Goal: Transaction & Acquisition: Download file/media

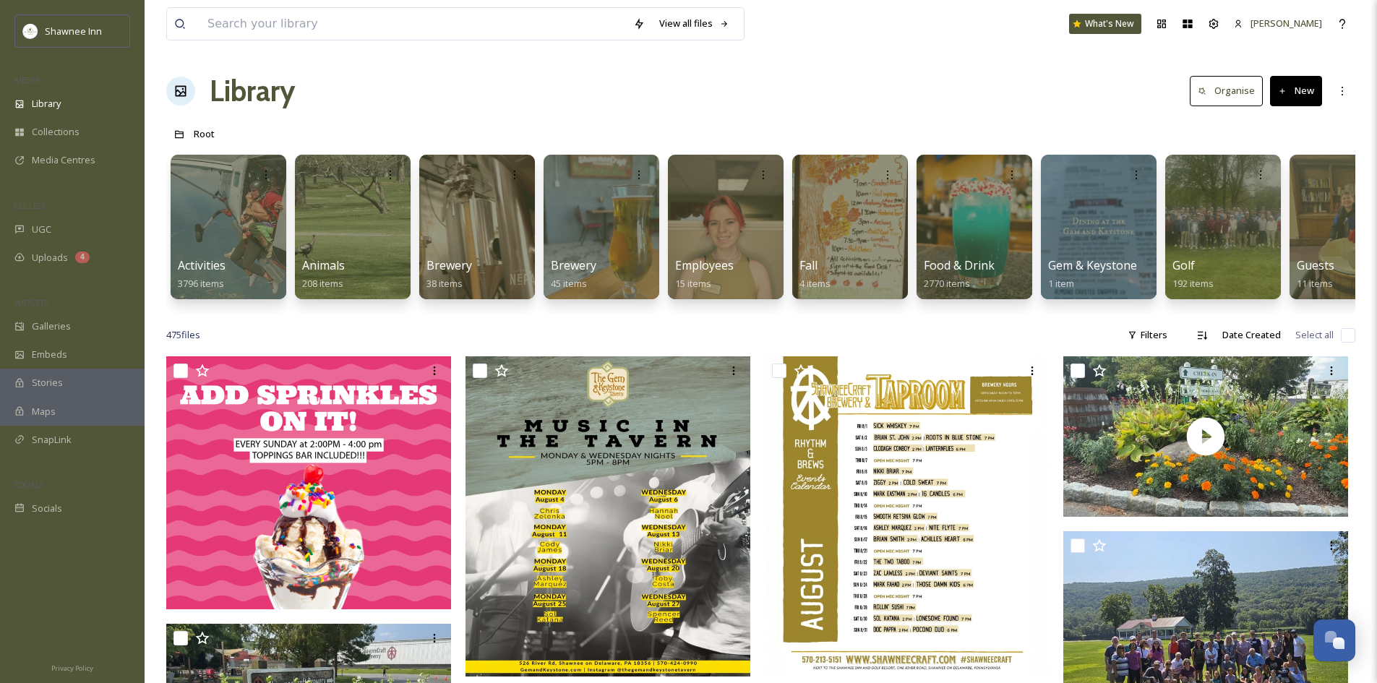
click at [225, 28] on input at bounding box center [413, 24] width 426 height 32
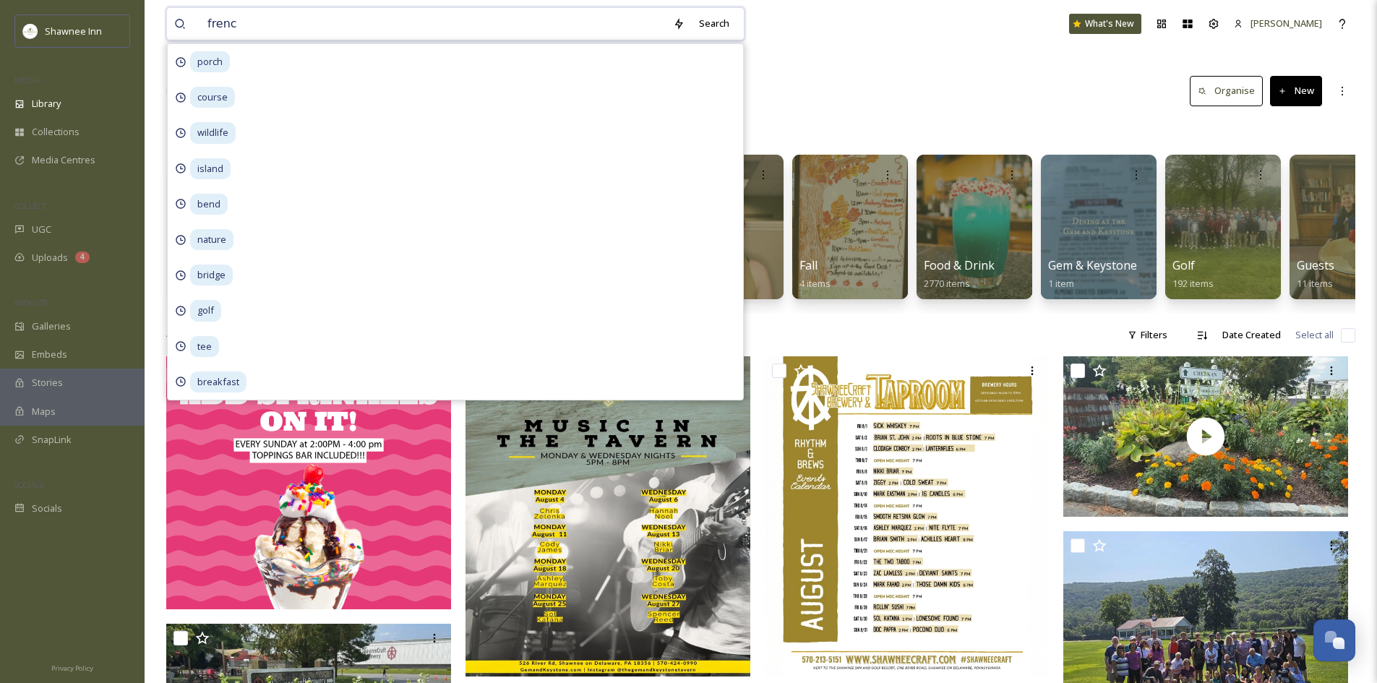
type input "french"
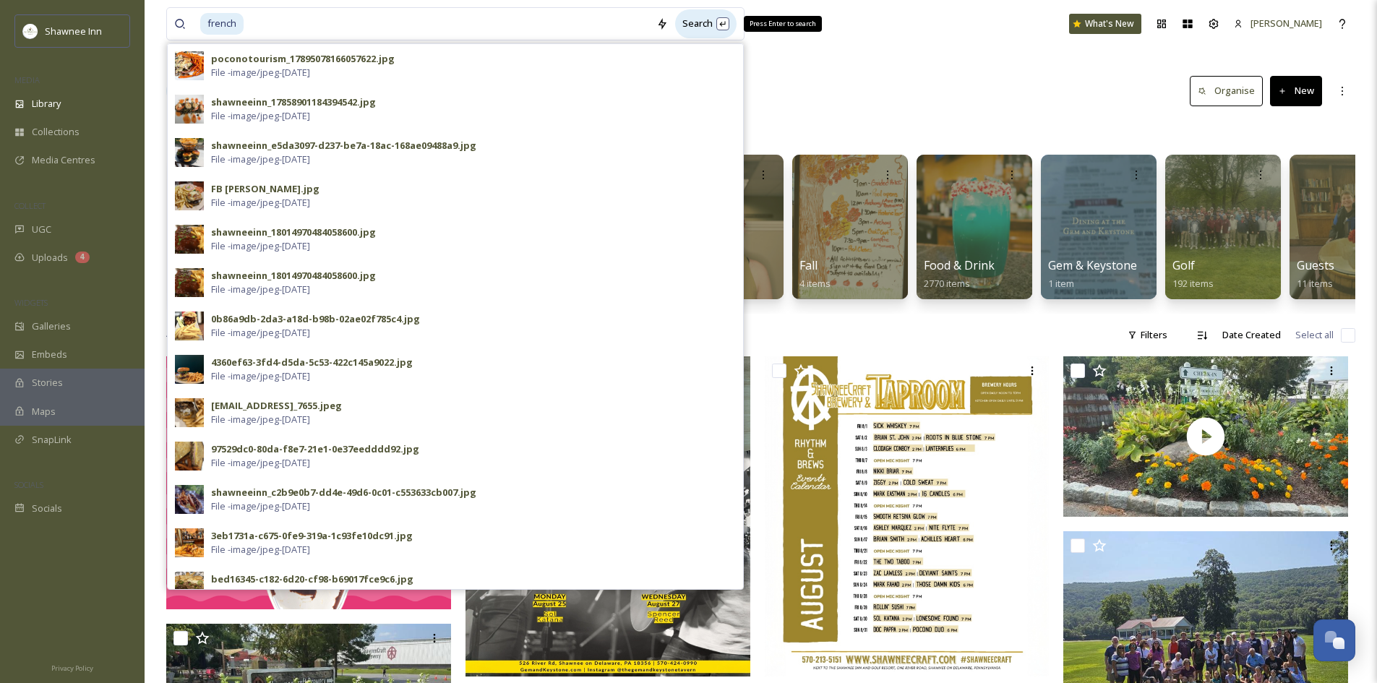
click at [694, 33] on div "Search Press Enter to search" at bounding box center [705, 23] width 61 height 28
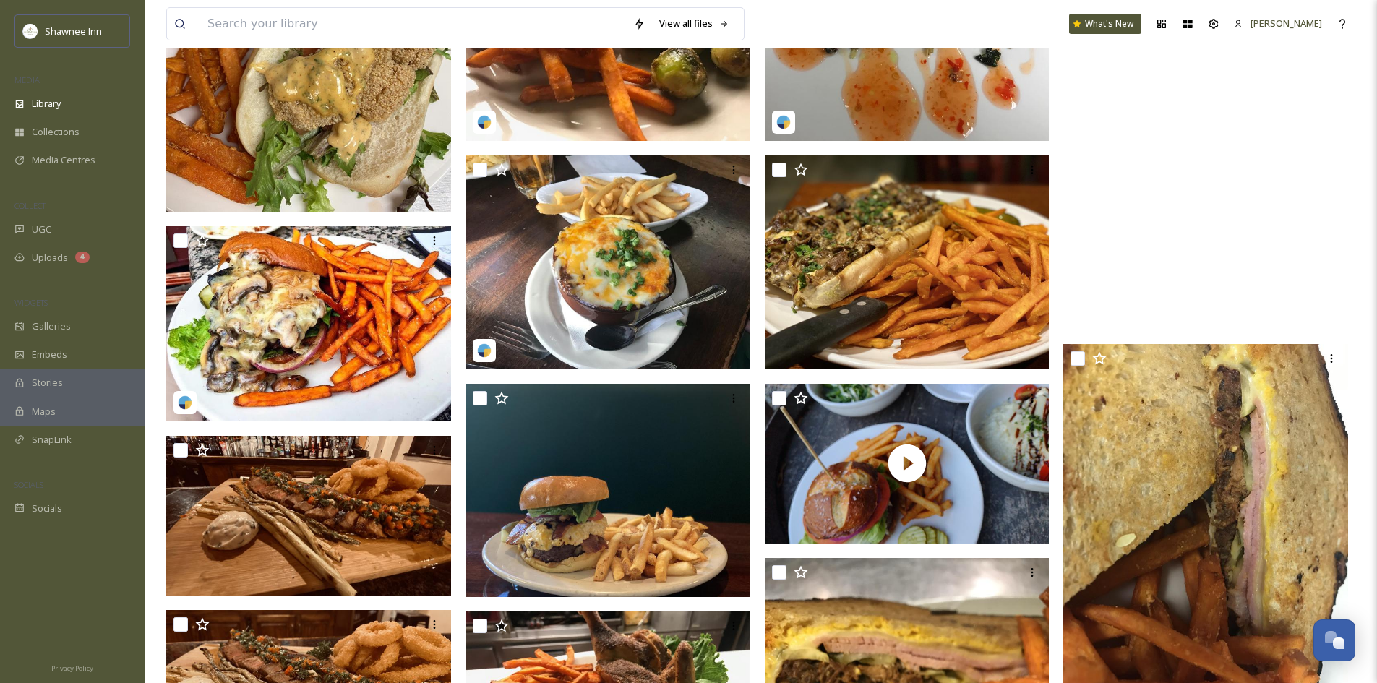
scroll to position [1518, 0]
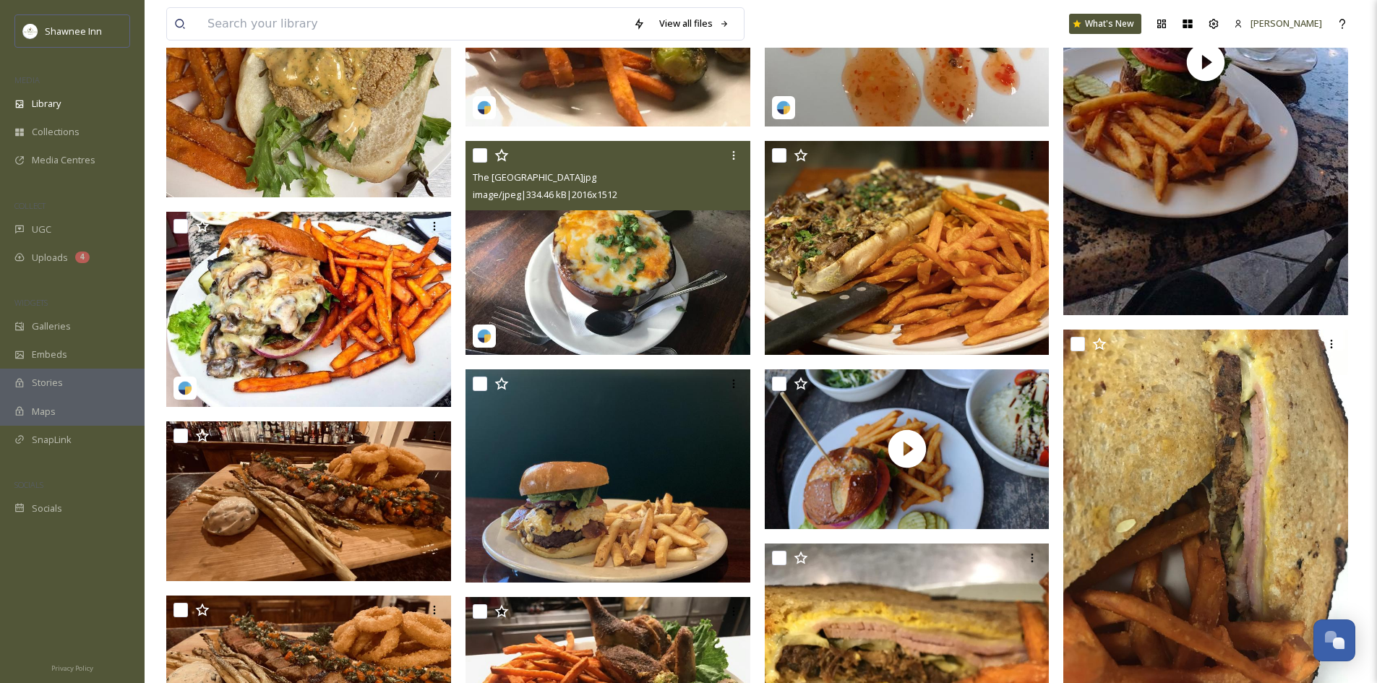
click at [723, 265] on img at bounding box center [608, 248] width 285 height 214
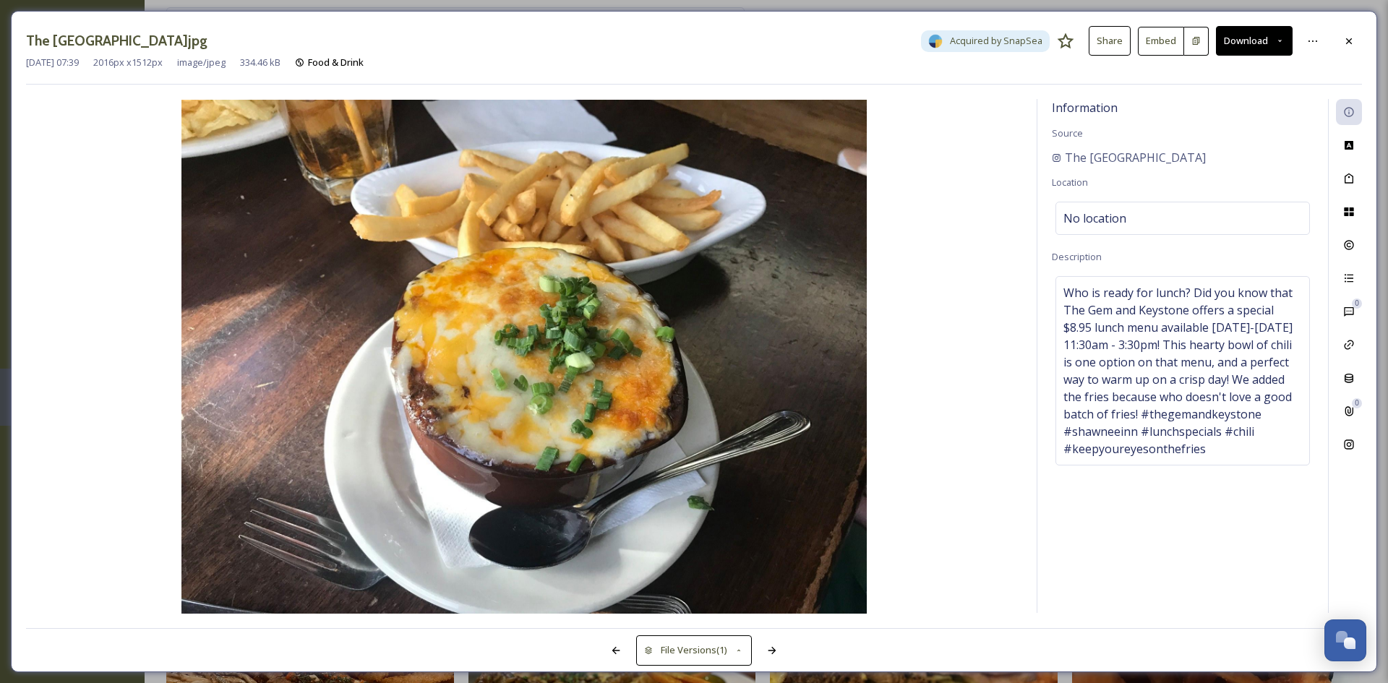
click at [1335, 40] on div "The [GEOGRAPHIC_DATA] and Golf Resort_16721355422_10156679204700423.jpg Acquire…" at bounding box center [694, 41] width 1336 height 30
click at [1357, 47] on div at bounding box center [1349, 41] width 26 height 26
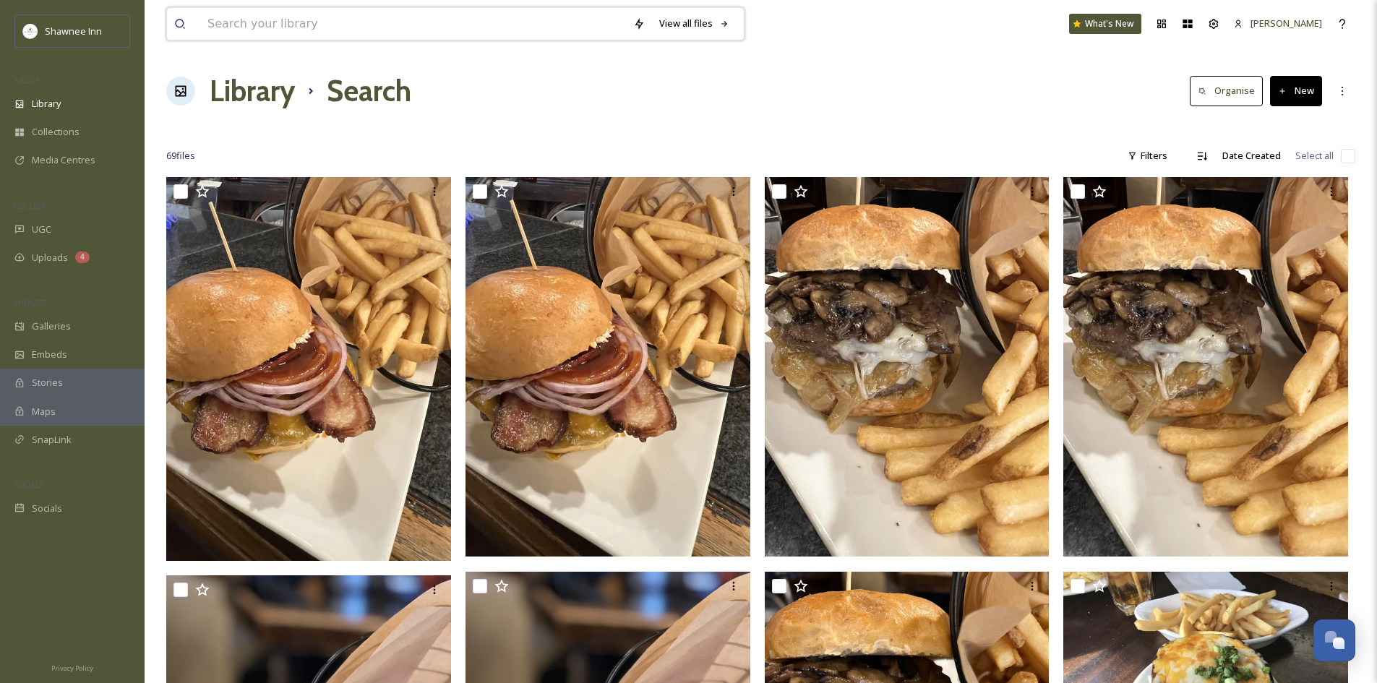
click at [331, 8] on input at bounding box center [413, 24] width 426 height 32
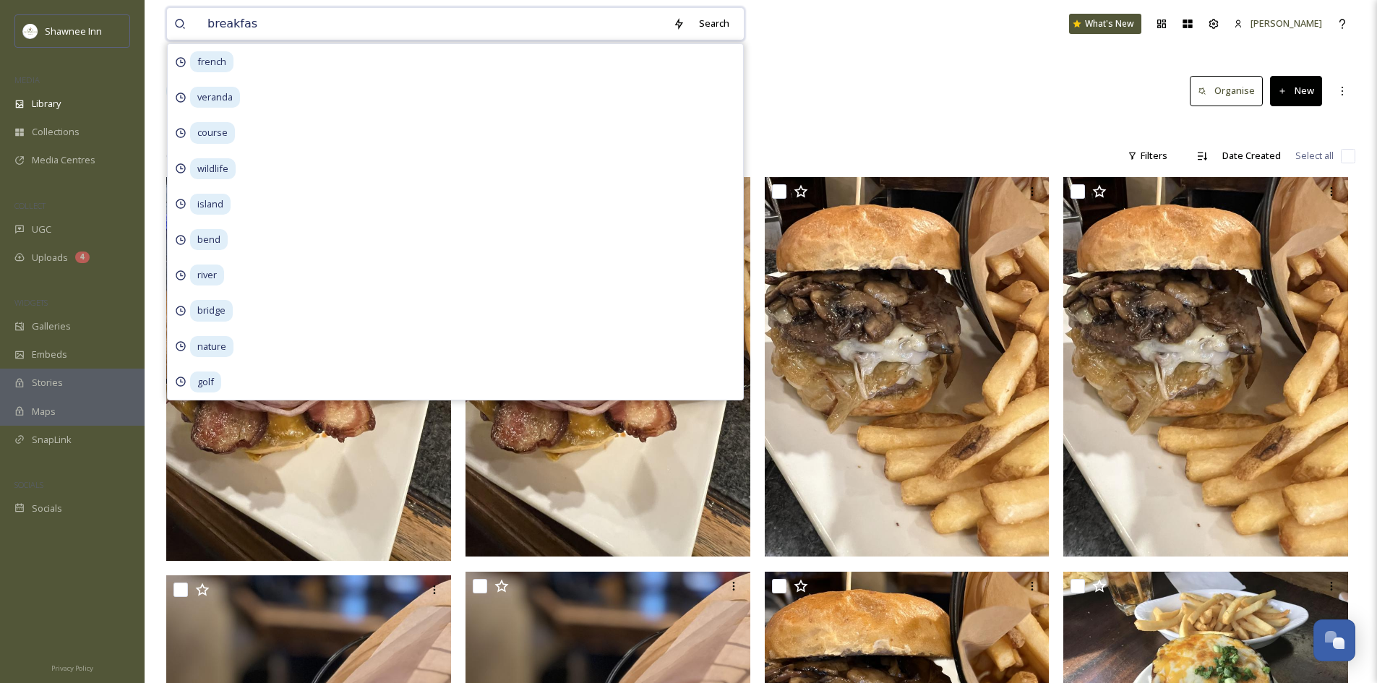
type input "breakfast"
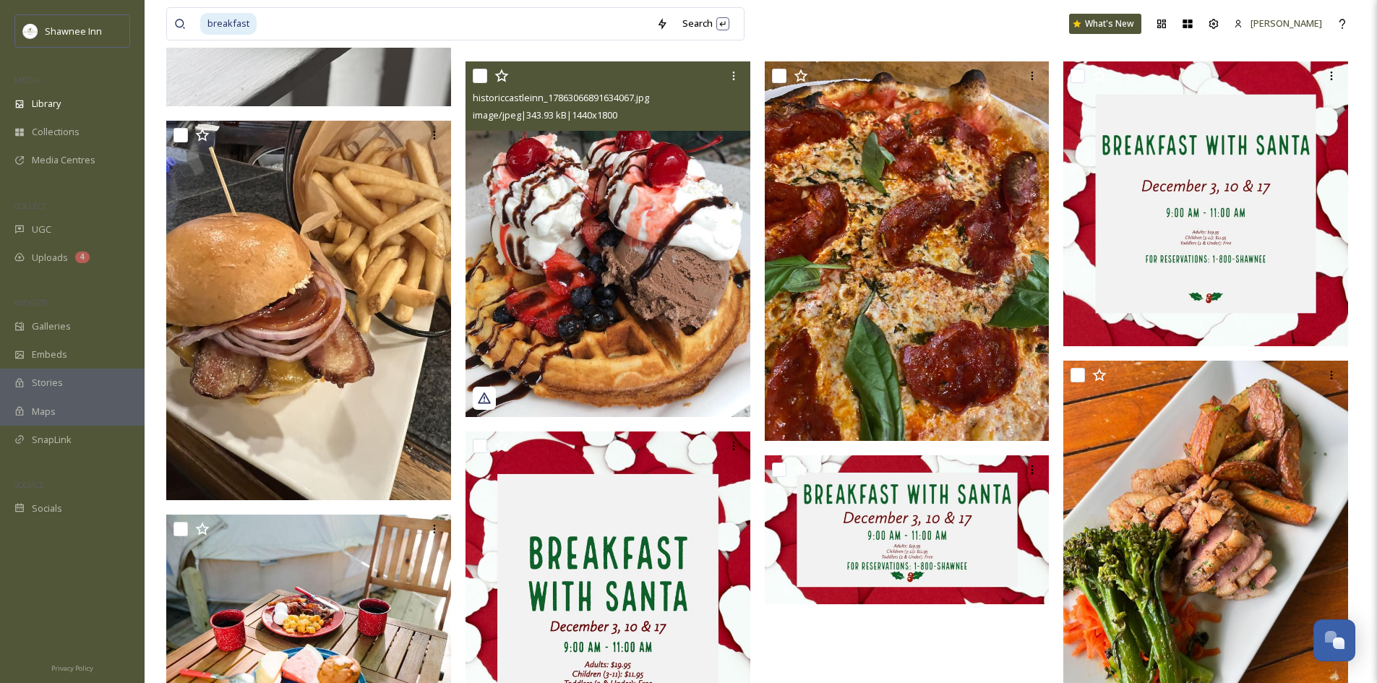
scroll to position [842, 0]
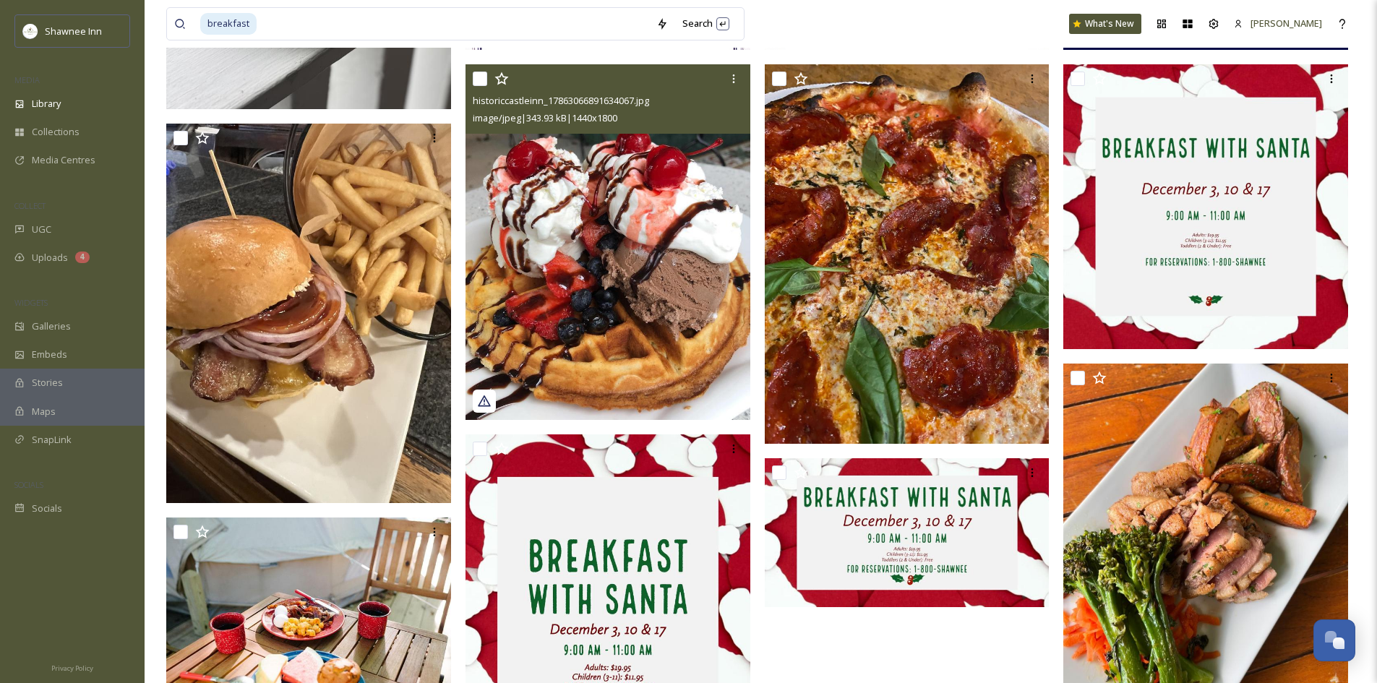
click at [709, 253] on img at bounding box center [608, 242] width 285 height 356
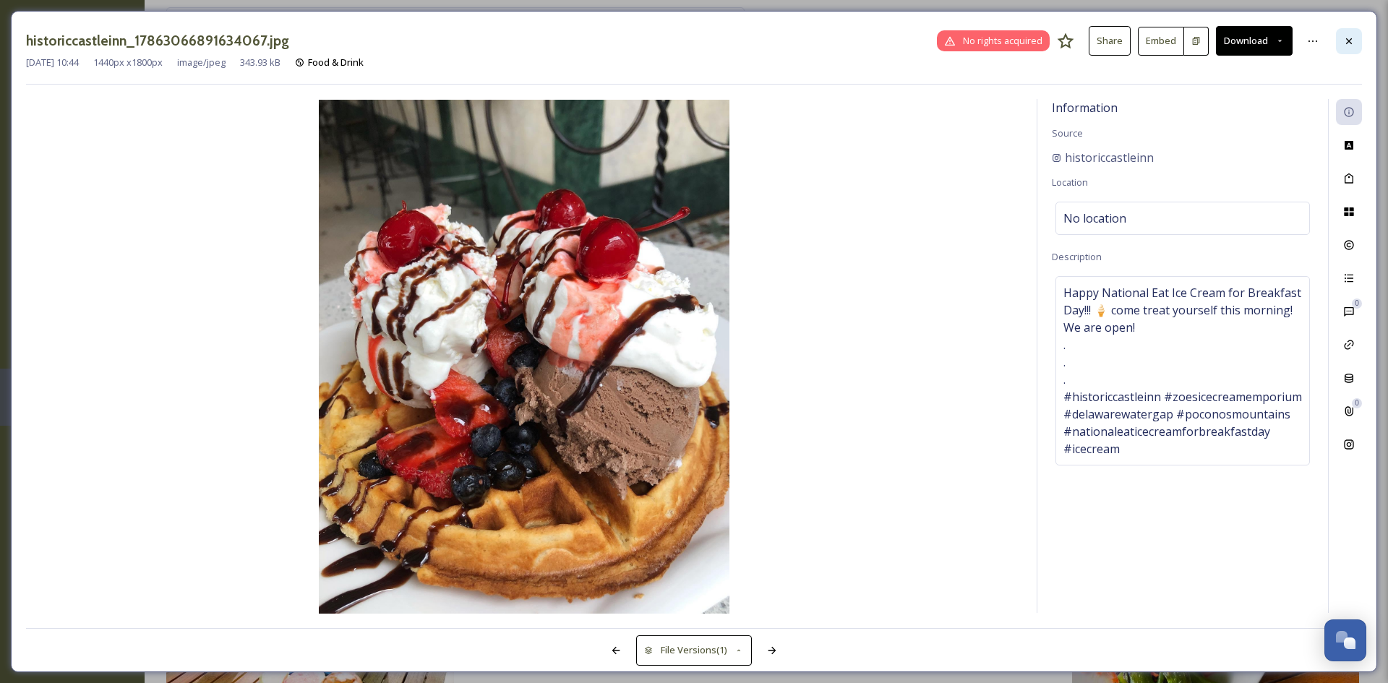
click at [1349, 51] on div at bounding box center [1349, 41] width 26 height 26
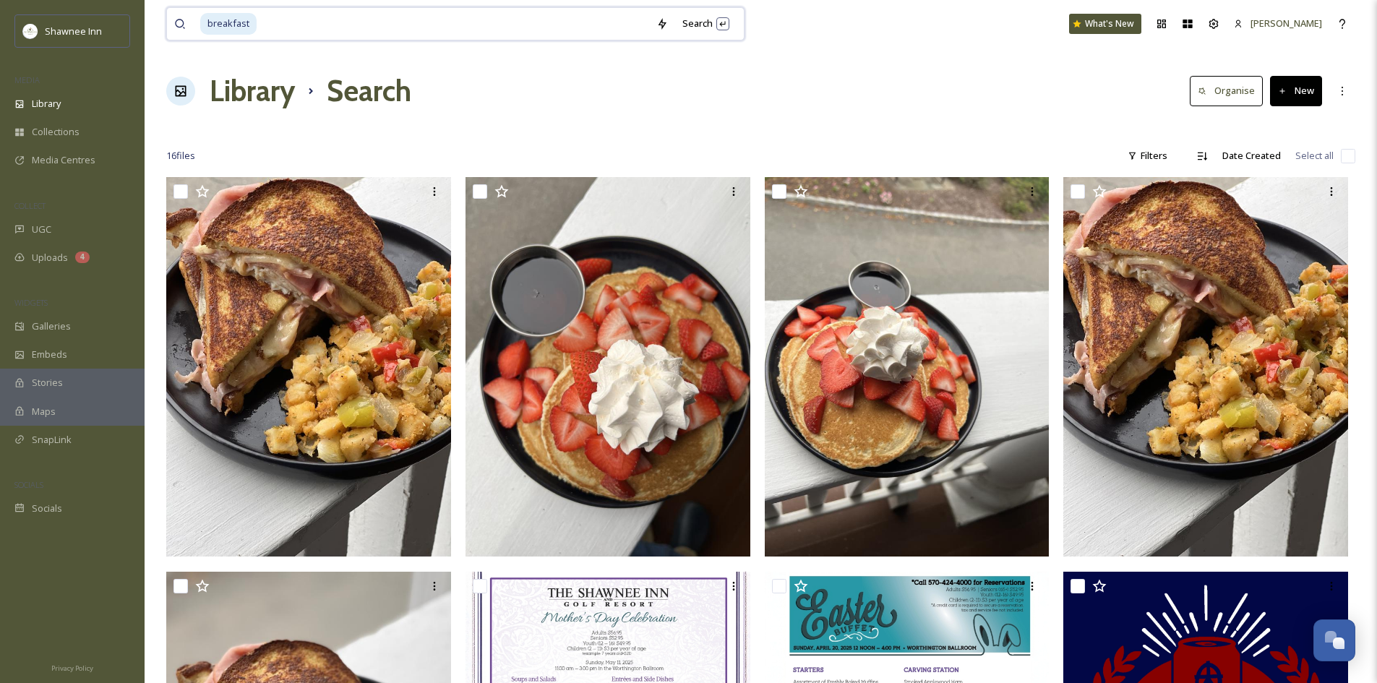
drag, startPoint x: 465, startPoint y: 27, endPoint x: 162, endPoint y: -32, distance: 308.6
type input "b"
type input "potatoes"
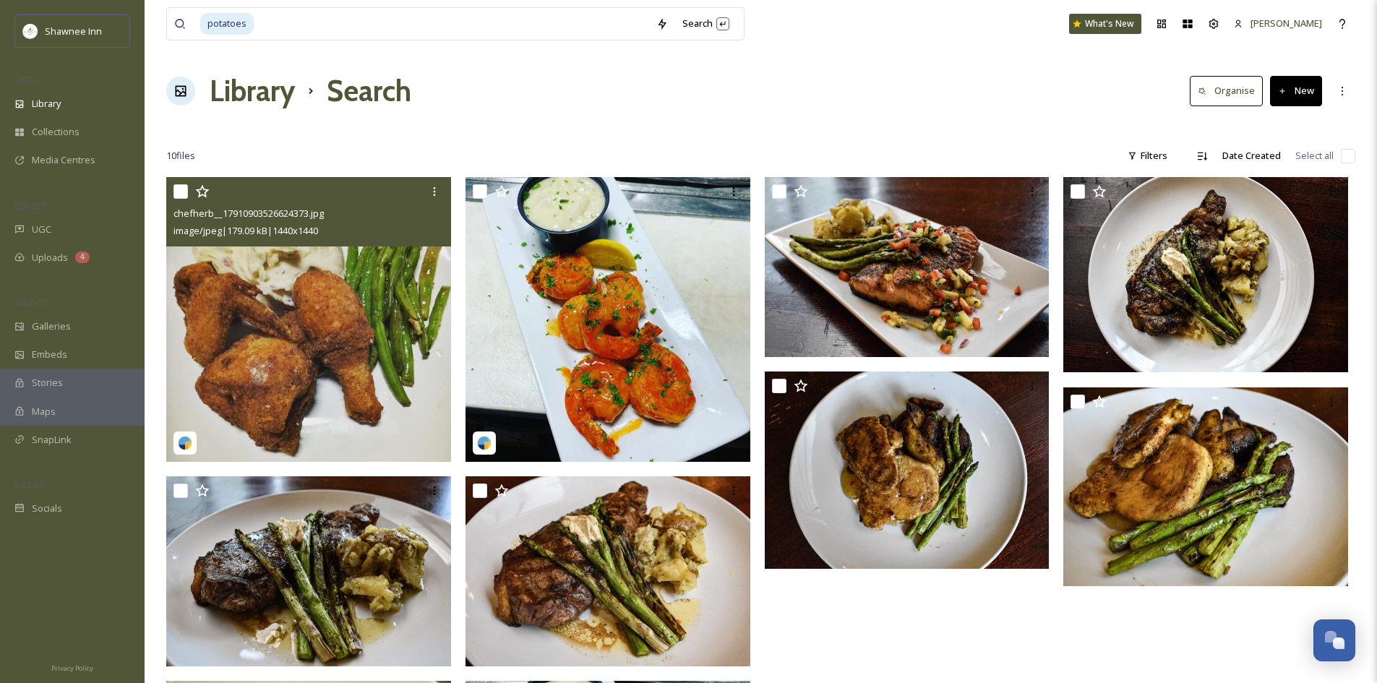
click at [339, 366] on img at bounding box center [308, 319] width 285 height 285
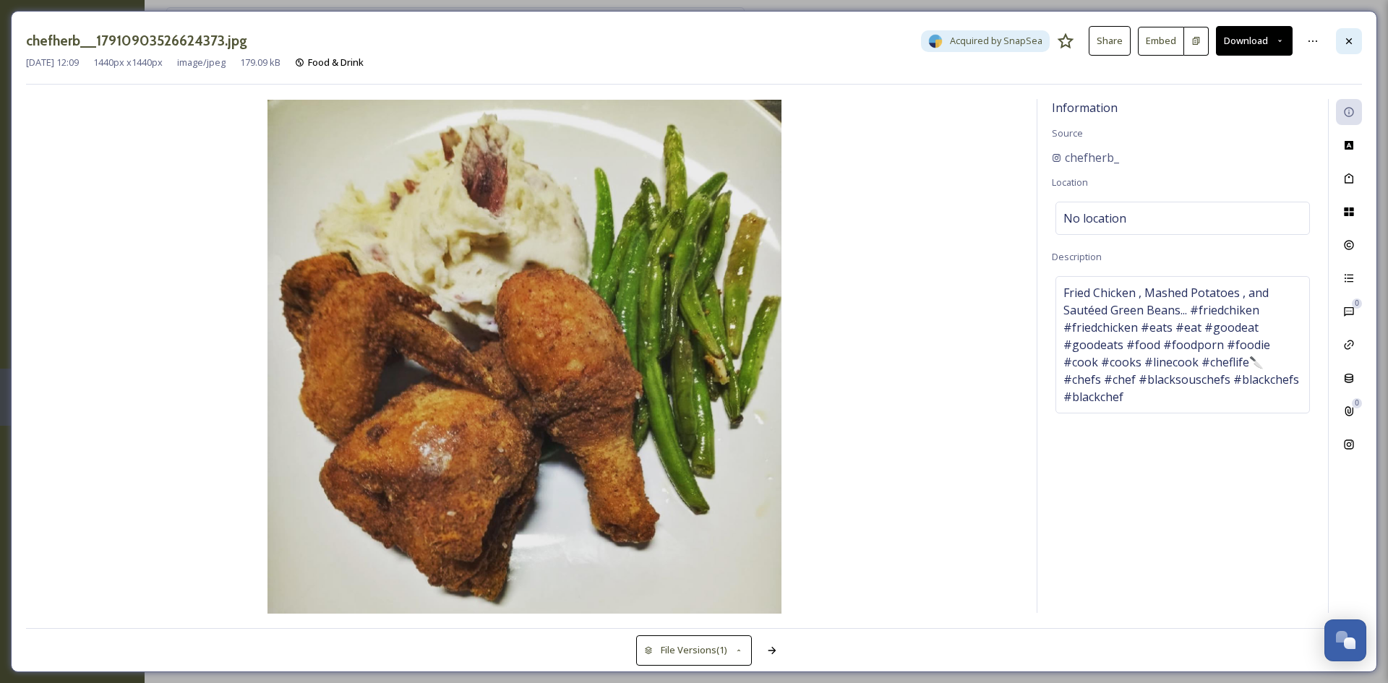
click at [1359, 47] on div at bounding box center [1349, 41] width 26 height 26
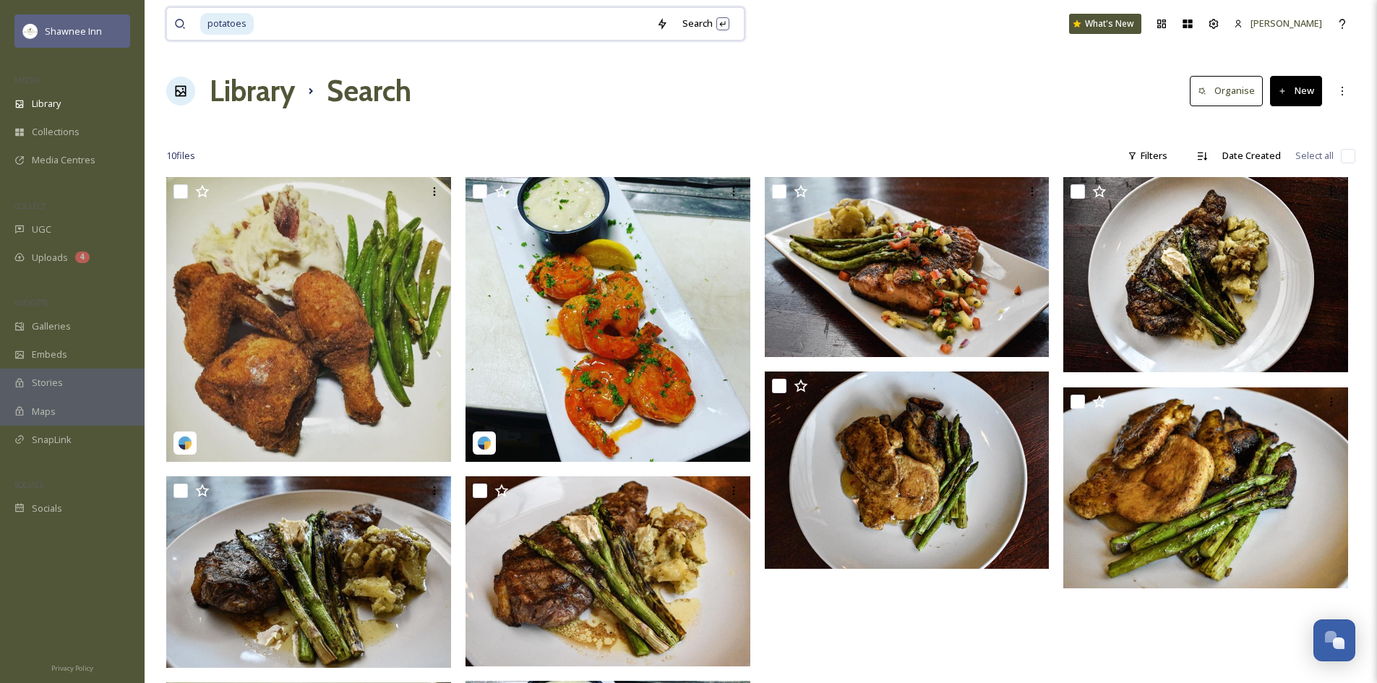
drag, startPoint x: 409, startPoint y: 22, endPoint x: 74, endPoint y: 23, distance: 334.0
click at [74, 23] on div "Shawnee Inn MEDIA Library Collections Media Centres COLLECT UGC Uploads 4 WIDGE…" at bounding box center [688, 496] width 1377 height 992
type input "p"
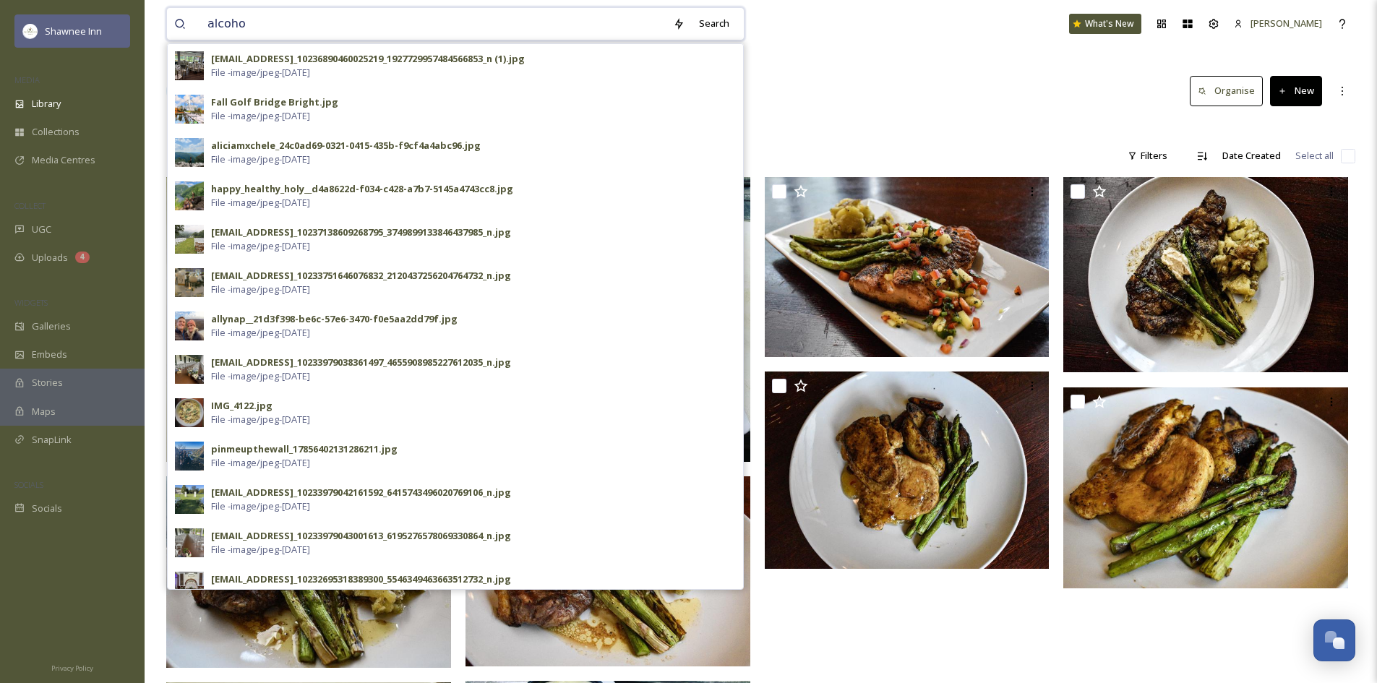
type input "alcohol"
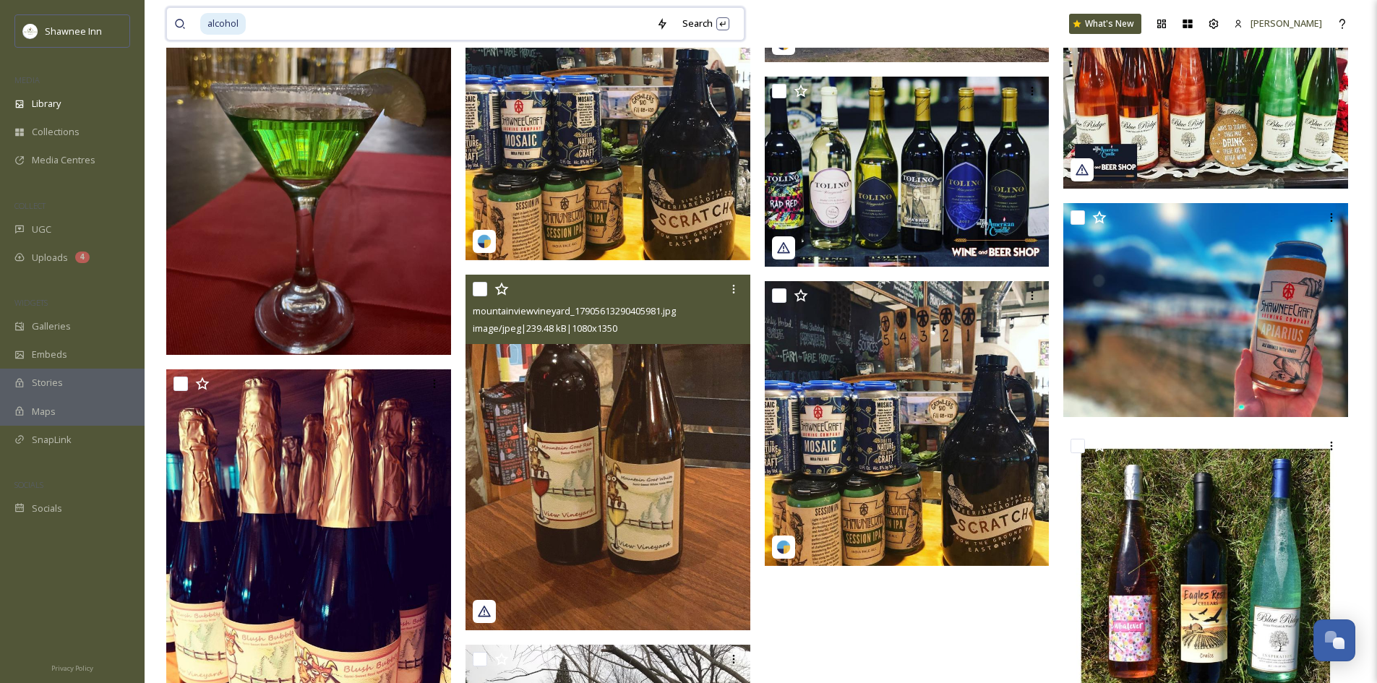
scroll to position [651, 0]
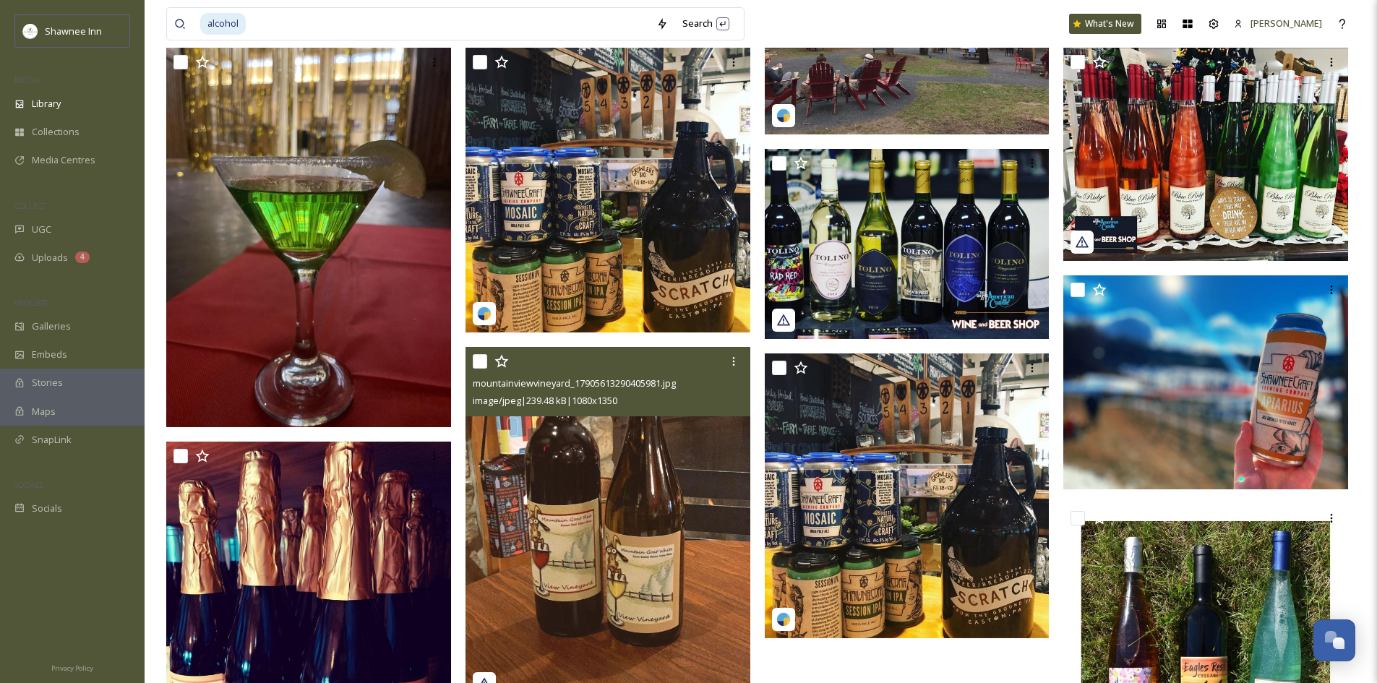
click at [627, 476] on img at bounding box center [608, 525] width 285 height 356
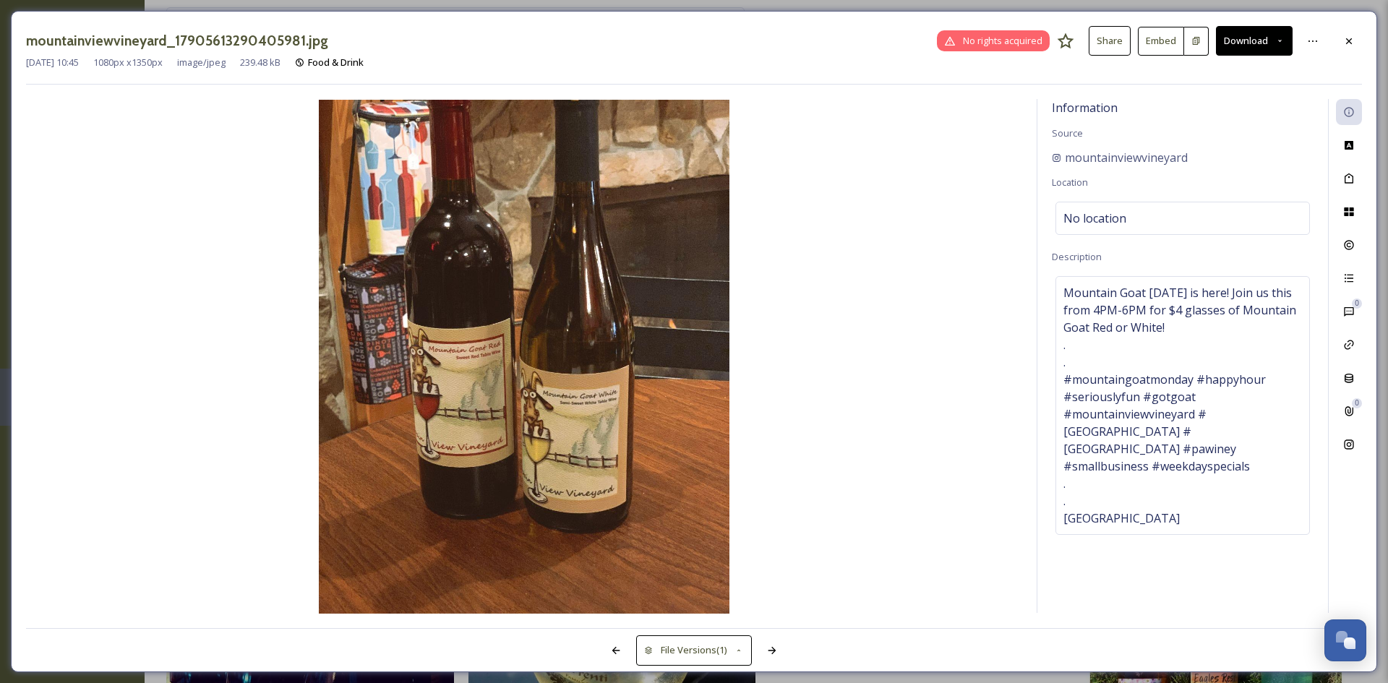
click at [1353, 36] on icon at bounding box center [1349, 41] width 12 height 12
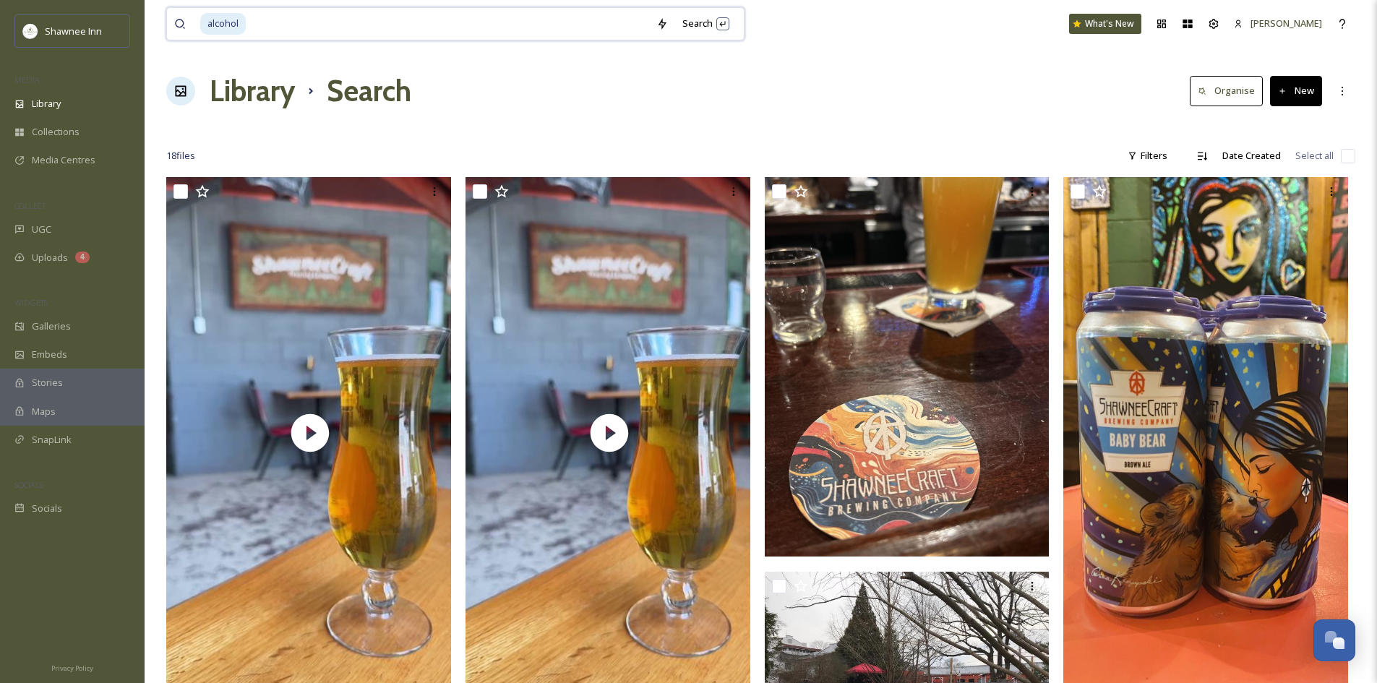
drag, startPoint x: 275, startPoint y: 22, endPoint x: 0, endPoint y: 21, distance: 275.5
type input "a"
type input "drink"
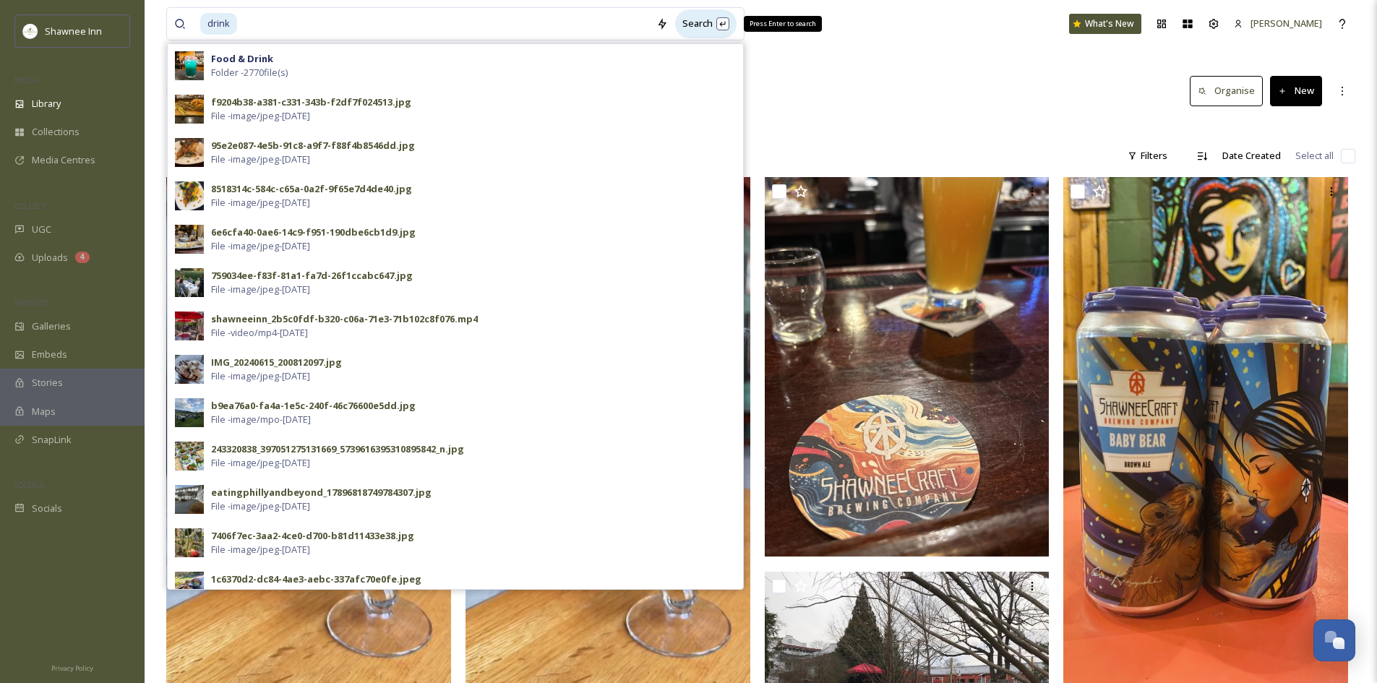
click at [719, 23] on div "Search Press Enter to search" at bounding box center [705, 23] width 61 height 28
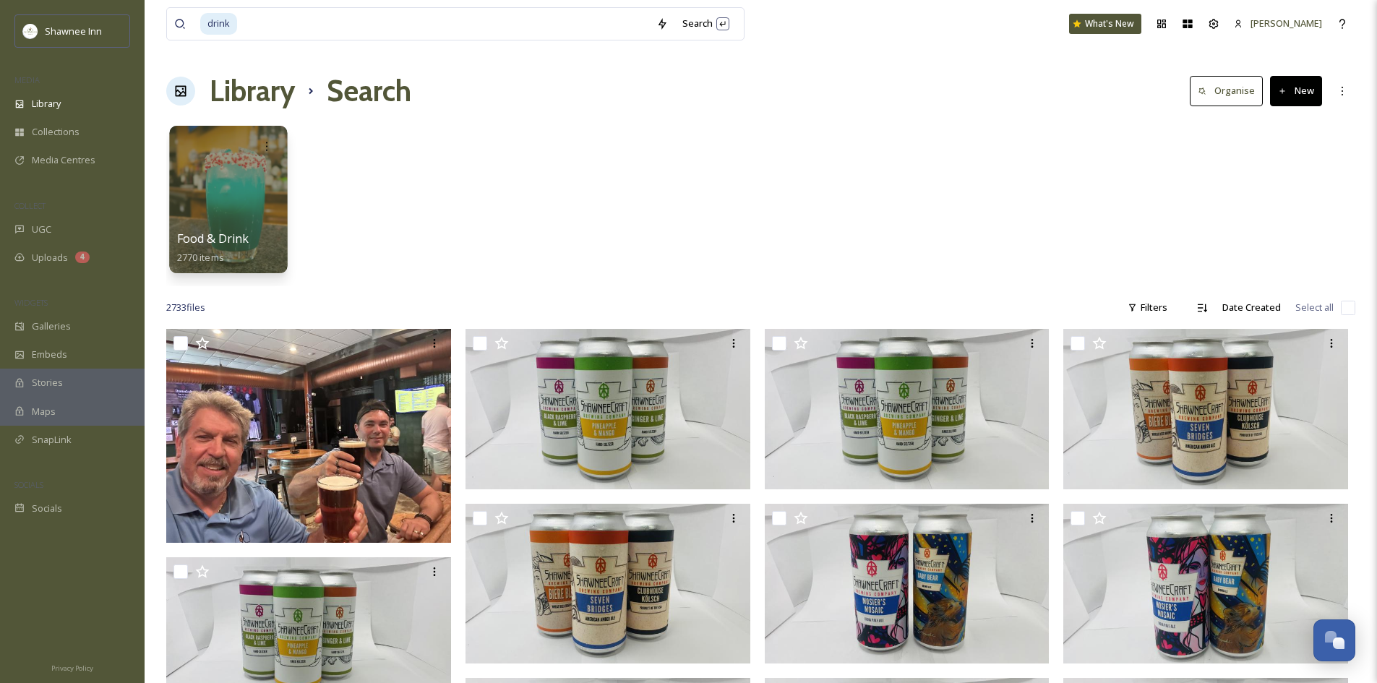
click at [228, 171] on div at bounding box center [228, 199] width 118 height 147
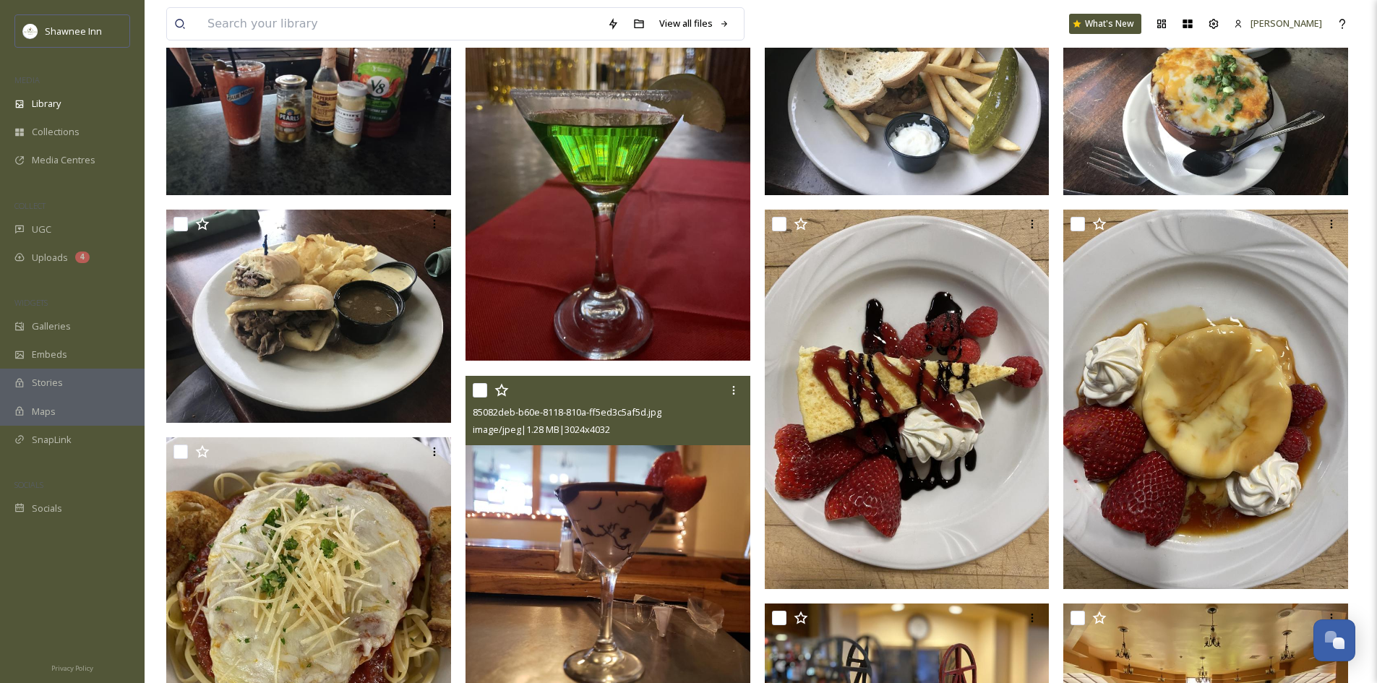
scroll to position [217, 0]
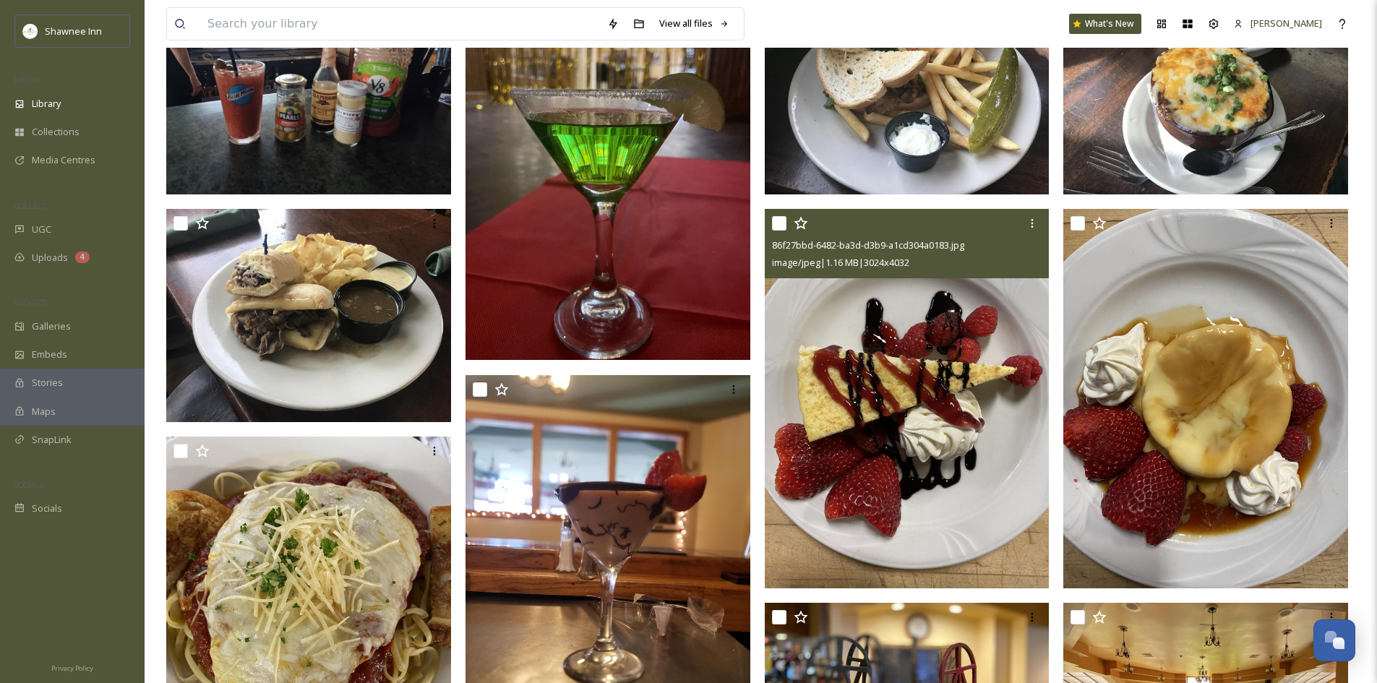
click at [838, 425] on img at bounding box center [907, 399] width 285 height 380
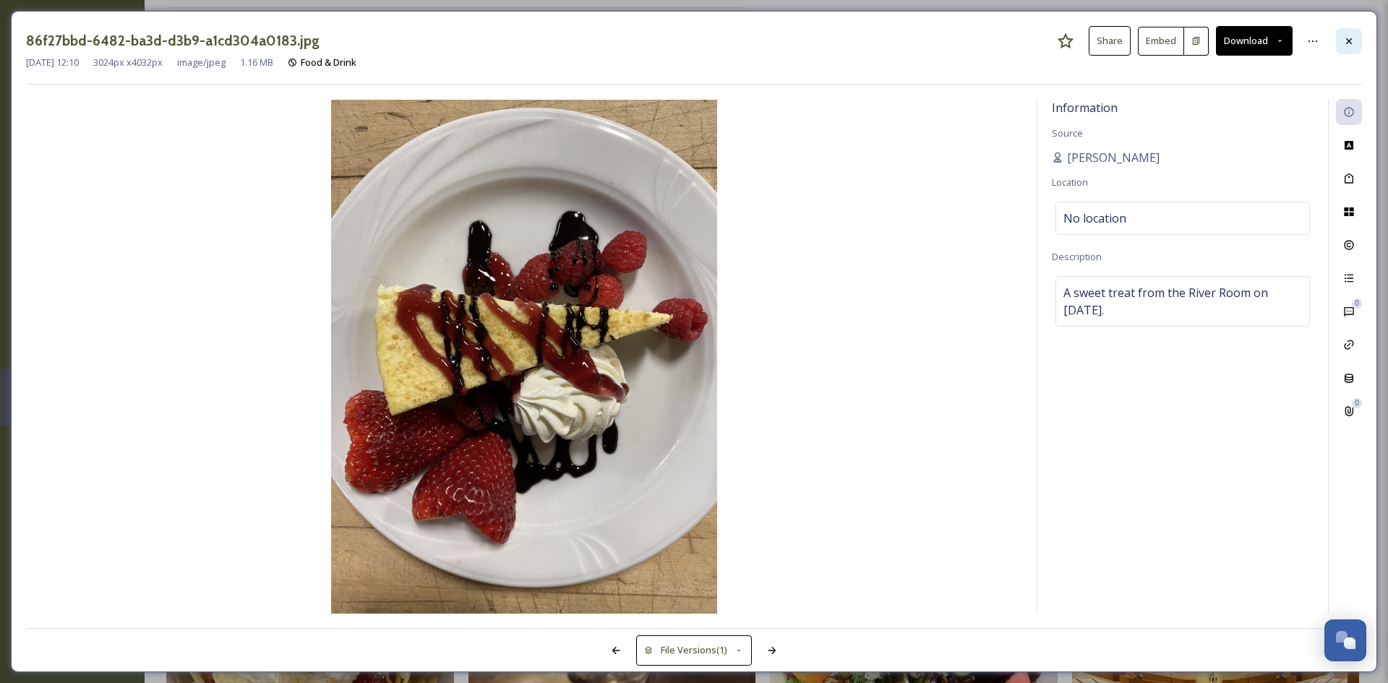
click at [1349, 36] on icon at bounding box center [1349, 41] width 12 height 12
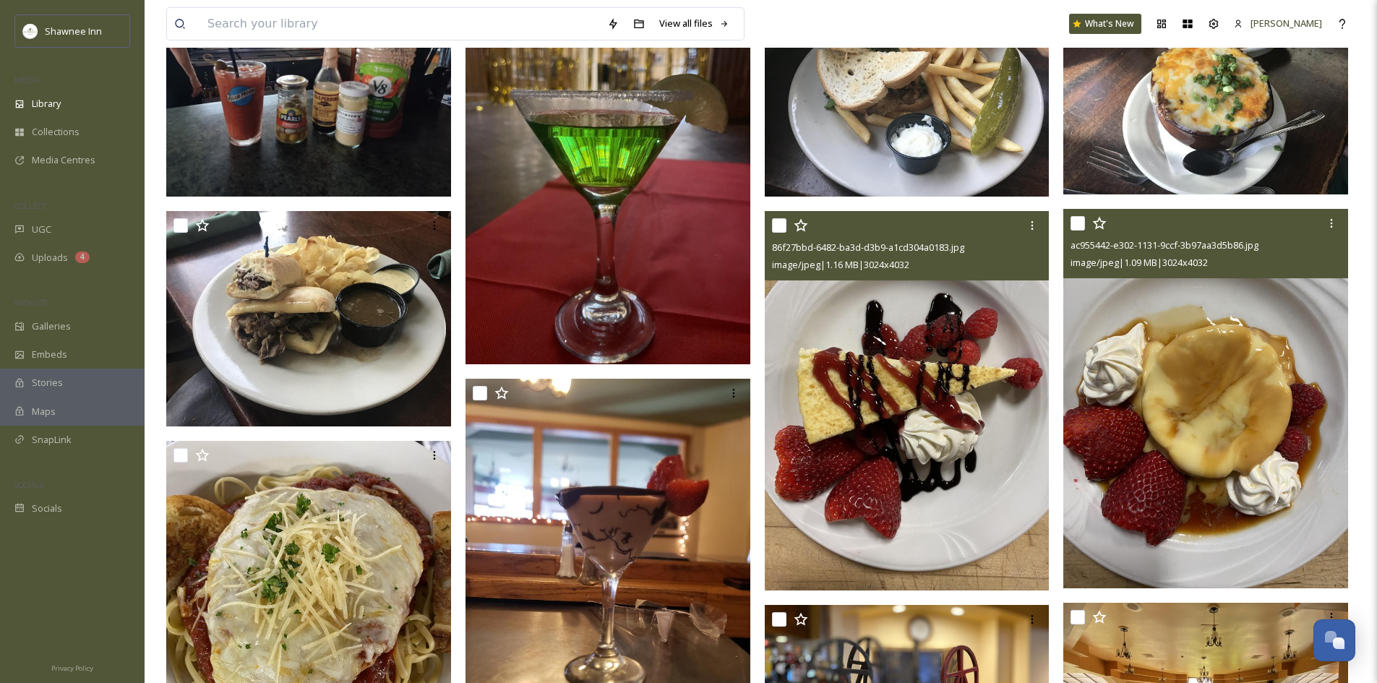
click at [1198, 393] on img at bounding box center [1206, 399] width 285 height 380
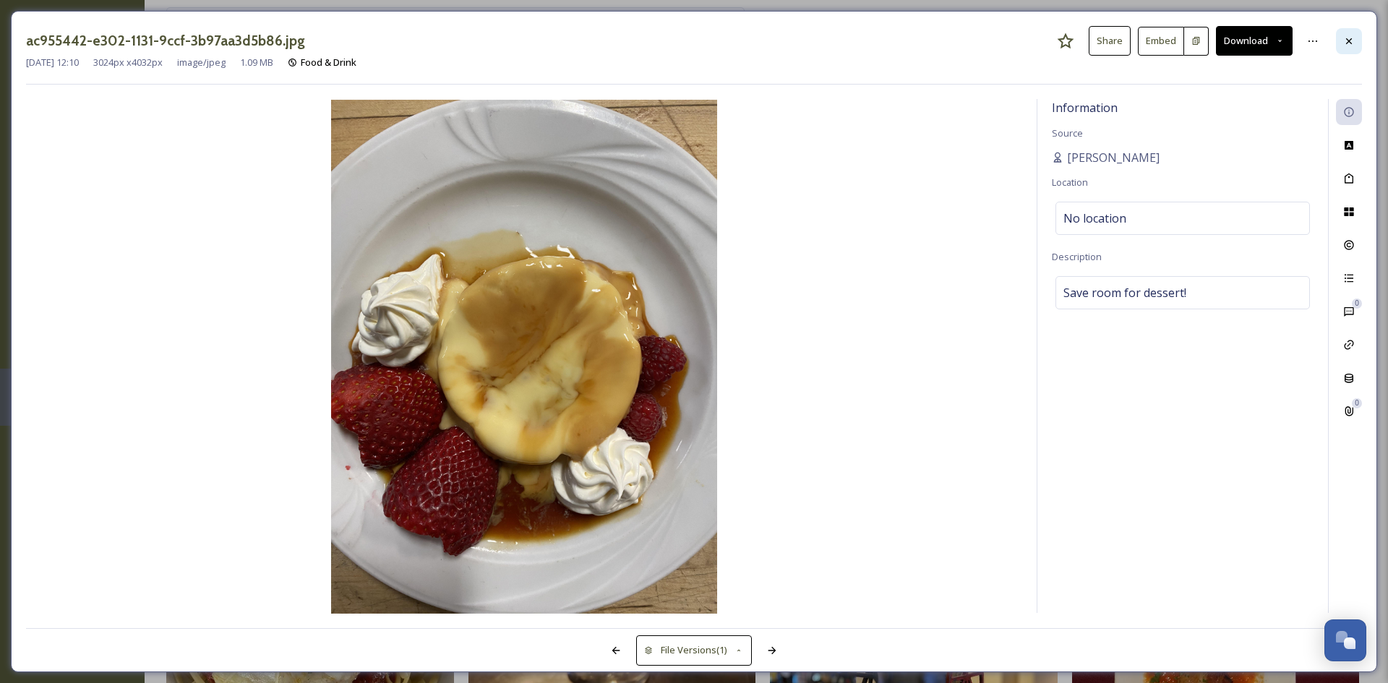
click at [1340, 44] on div at bounding box center [1349, 41] width 26 height 26
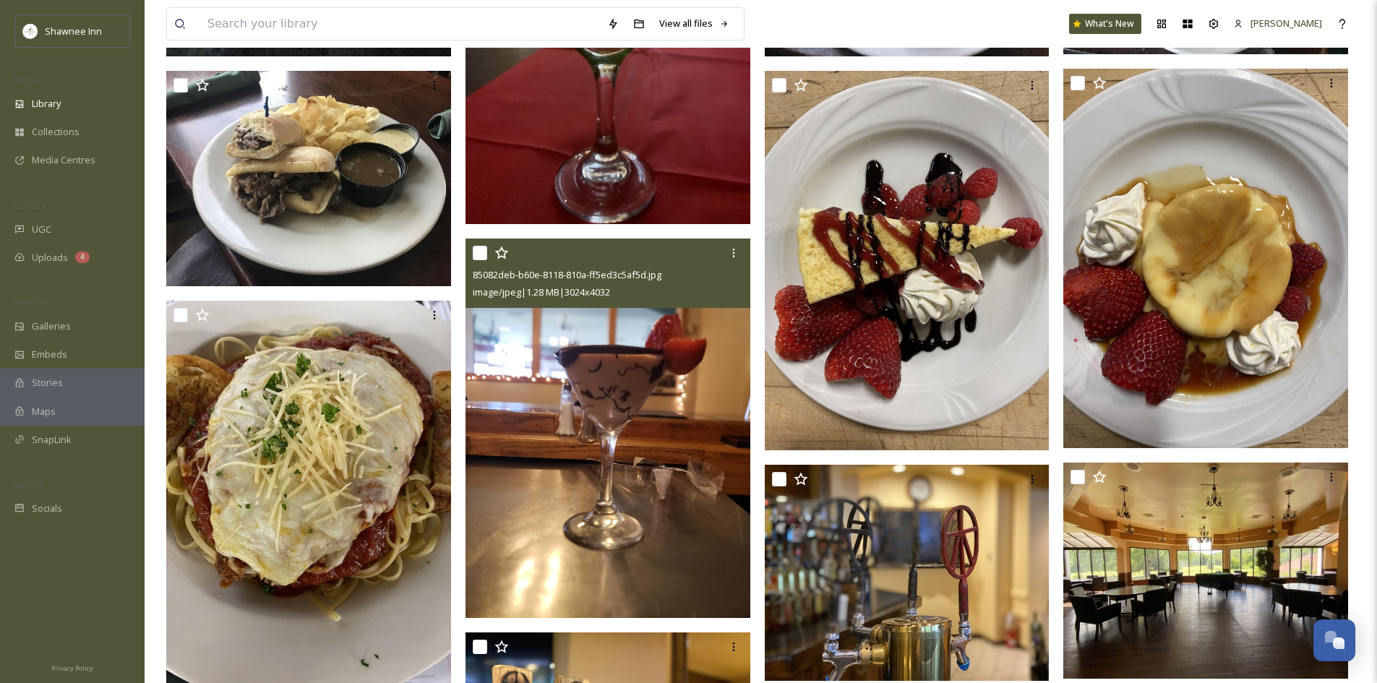
scroll to position [362, 0]
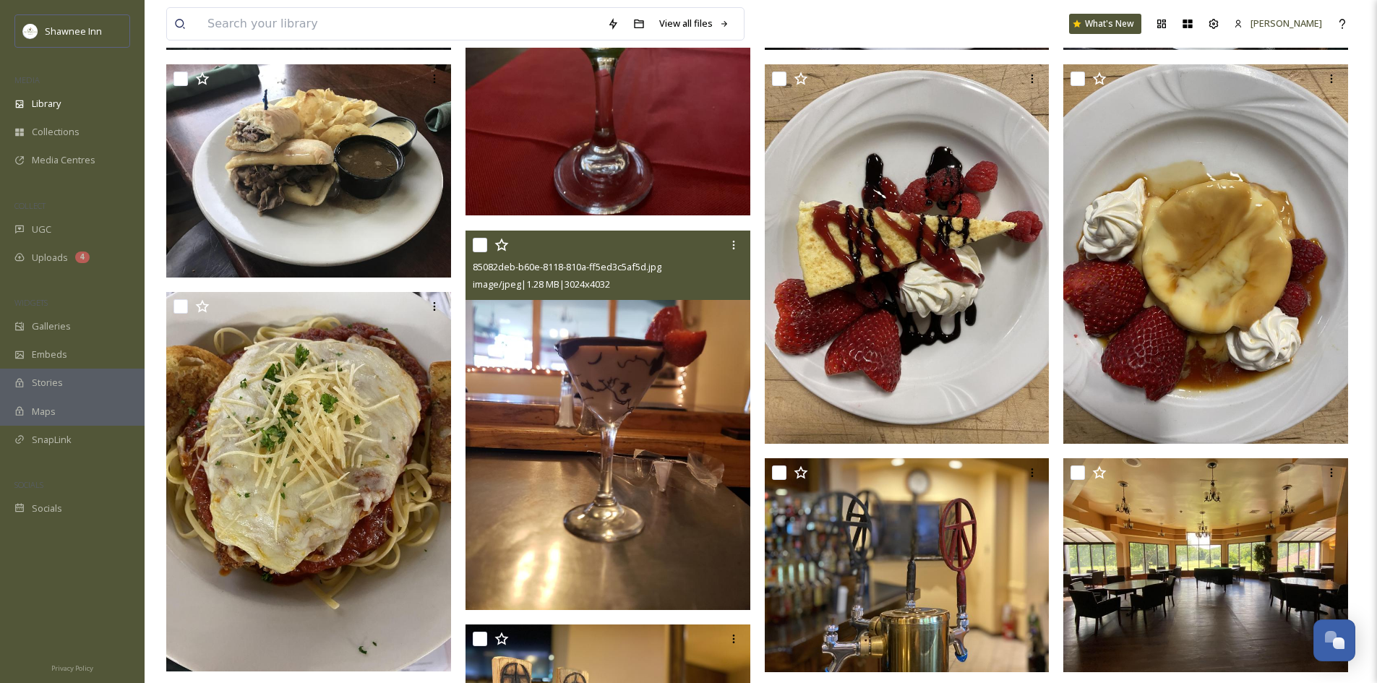
click at [617, 508] on img at bounding box center [608, 421] width 285 height 380
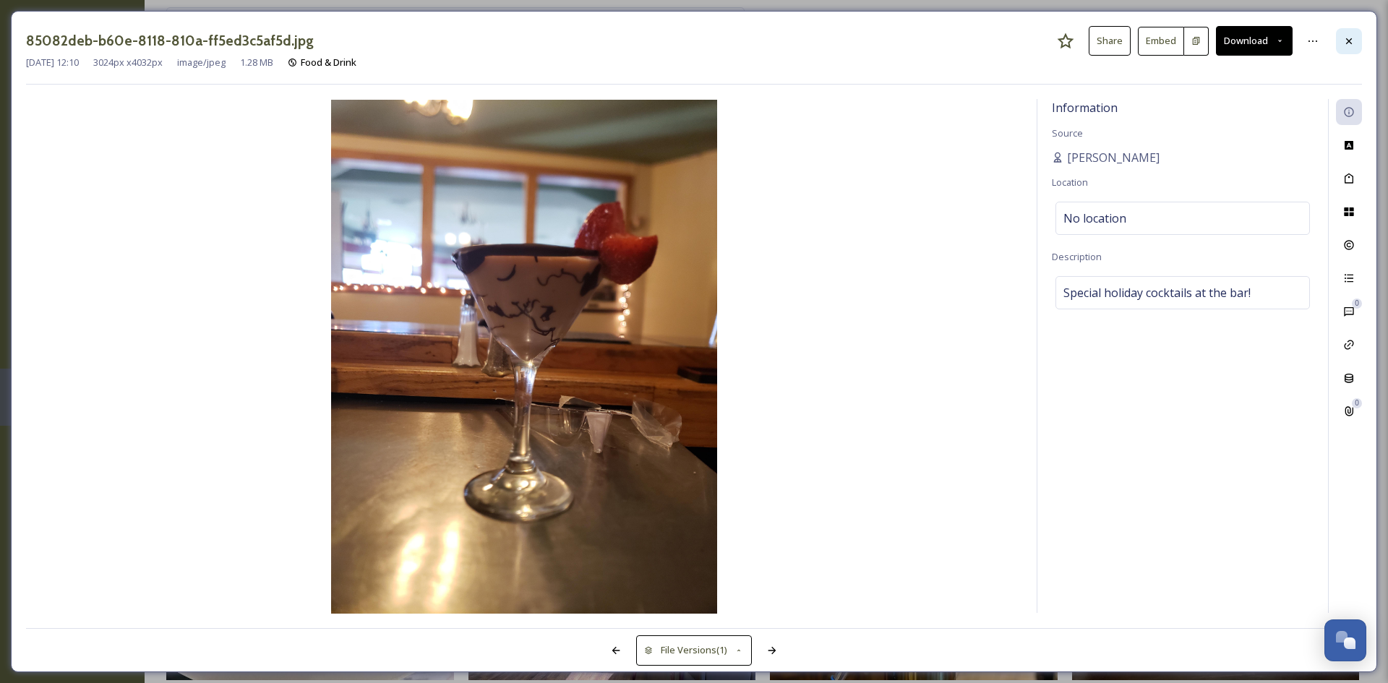
click at [1342, 43] on div at bounding box center [1349, 41] width 26 height 26
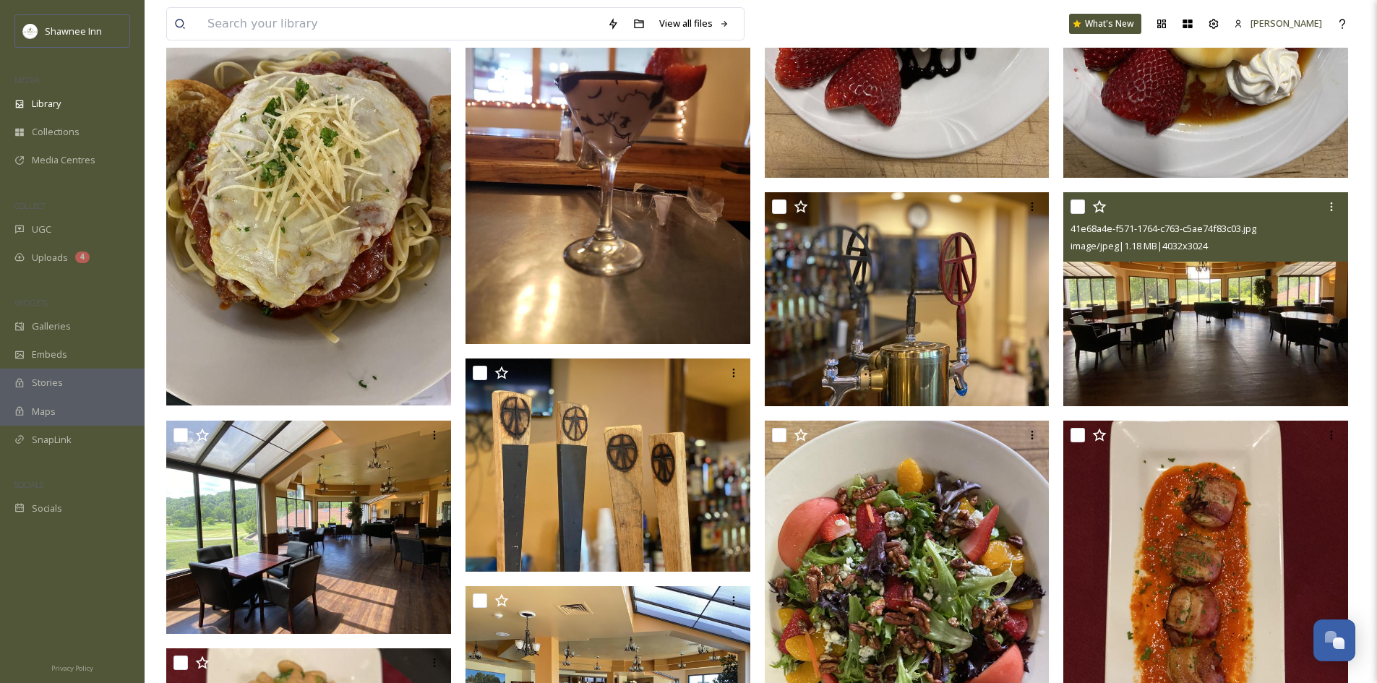
scroll to position [723, 0]
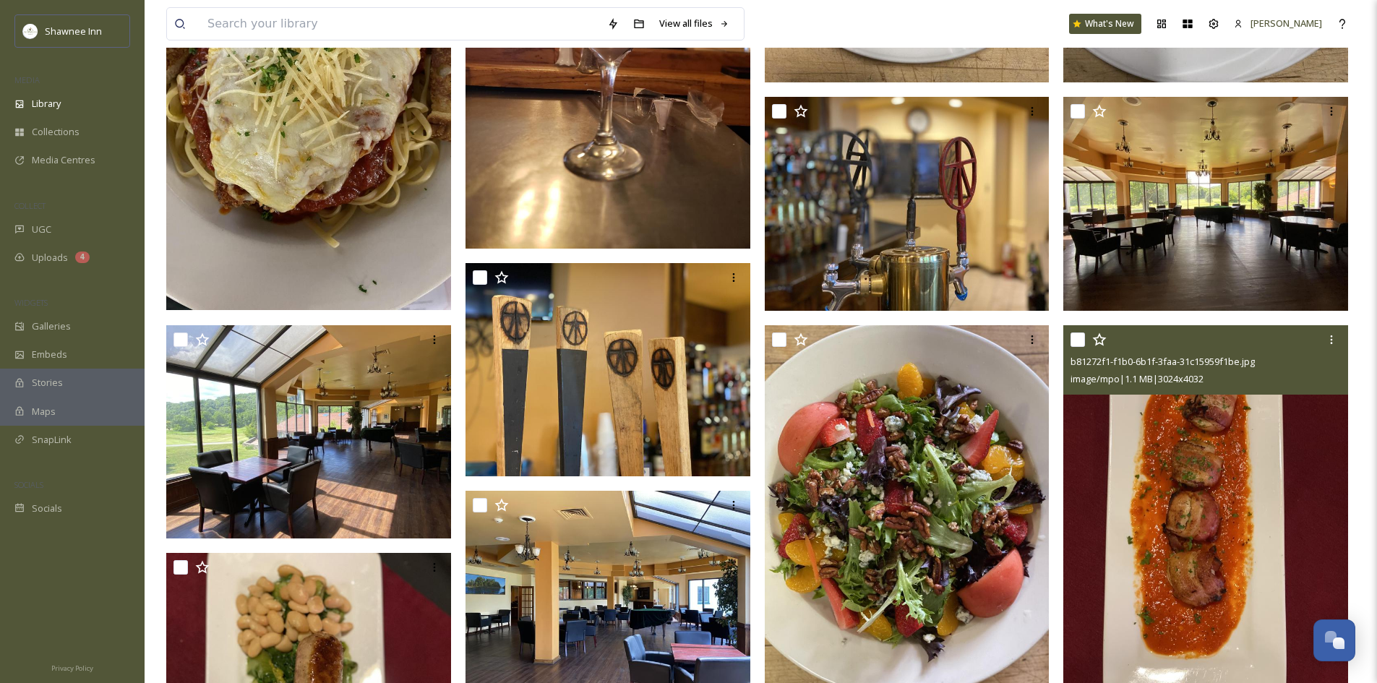
click at [1091, 443] on img at bounding box center [1206, 515] width 285 height 380
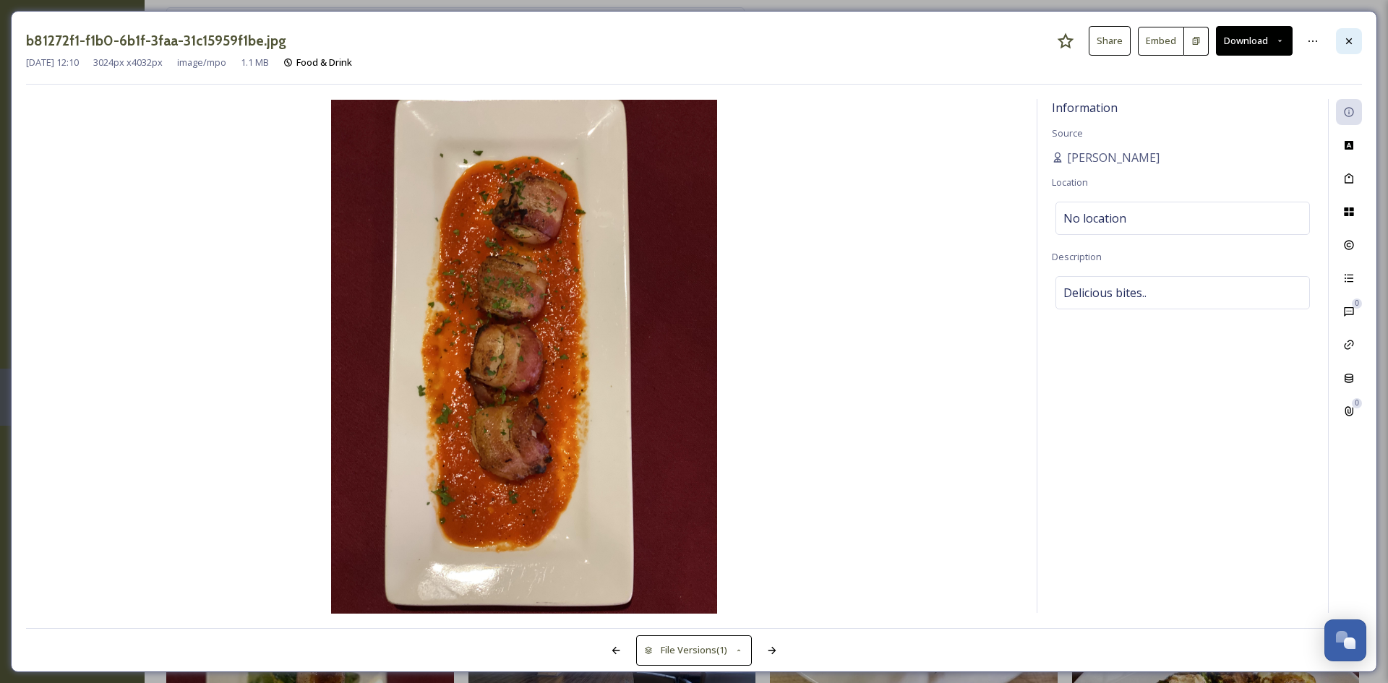
click at [1359, 33] on div at bounding box center [1349, 41] width 26 height 26
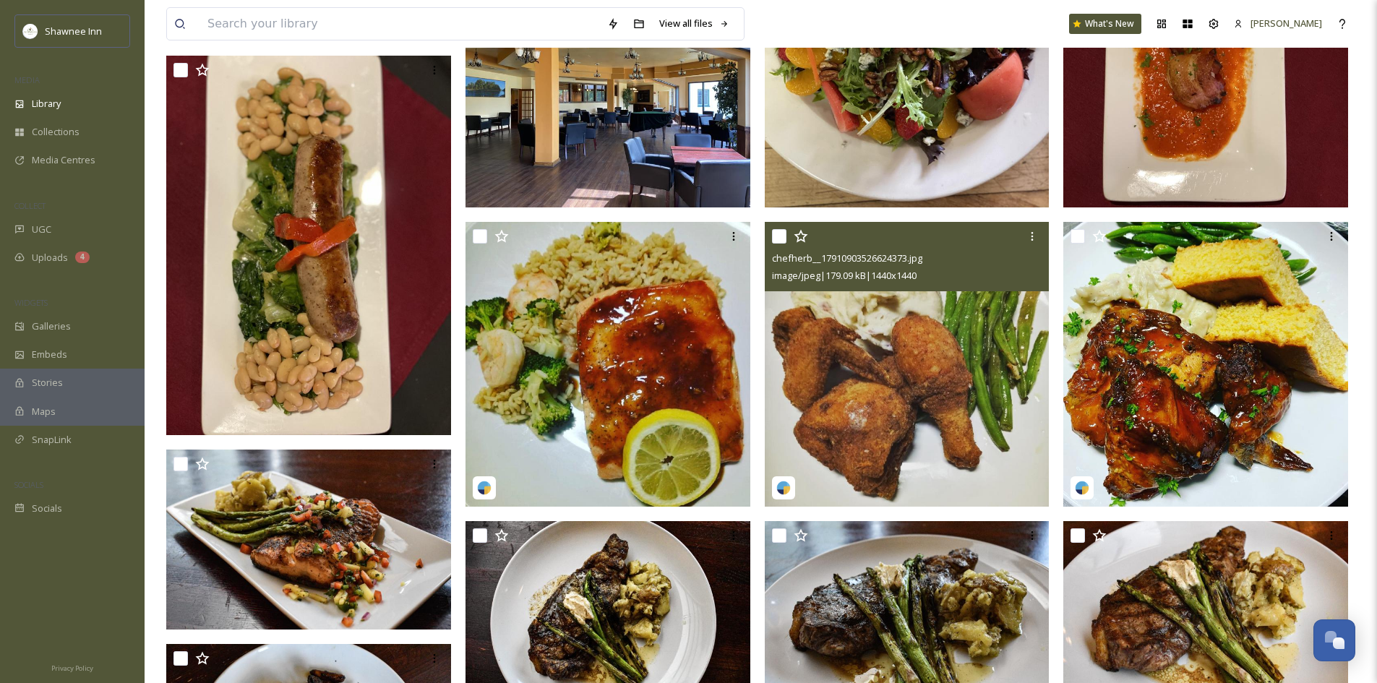
scroll to position [1229, 0]
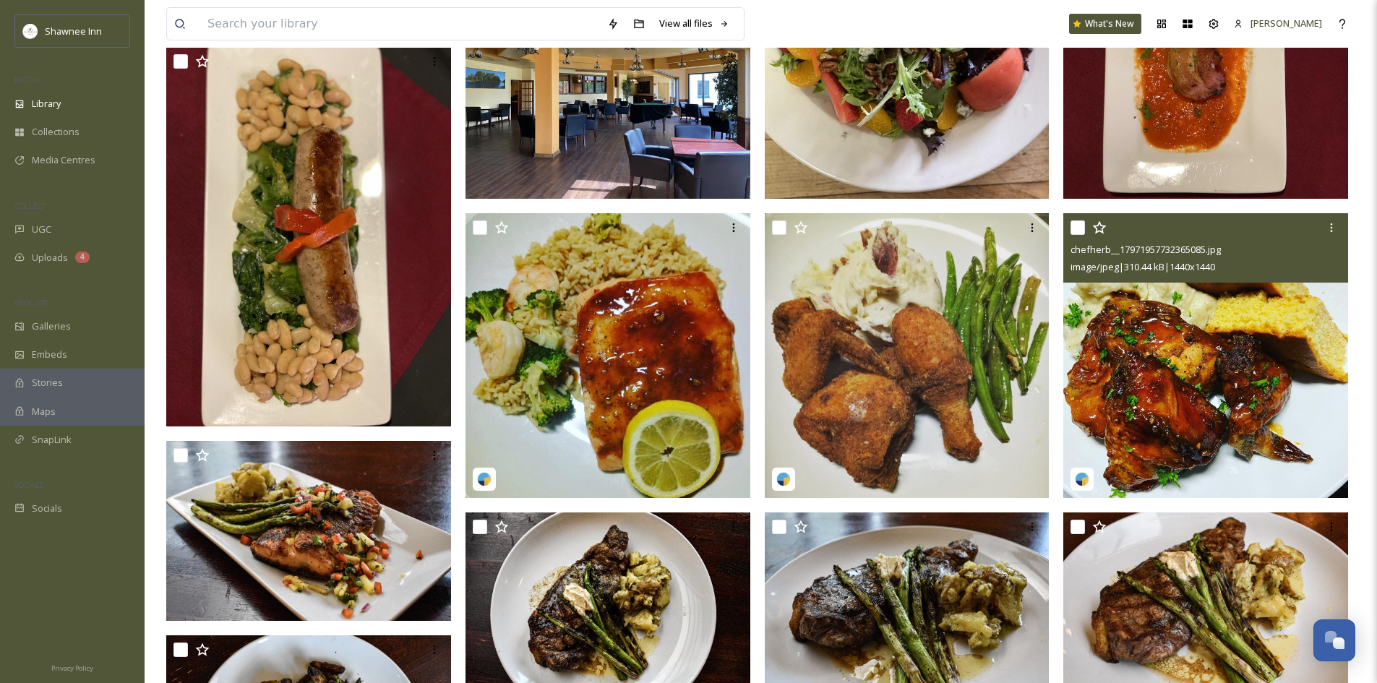
click at [1103, 376] on img at bounding box center [1206, 355] width 285 height 285
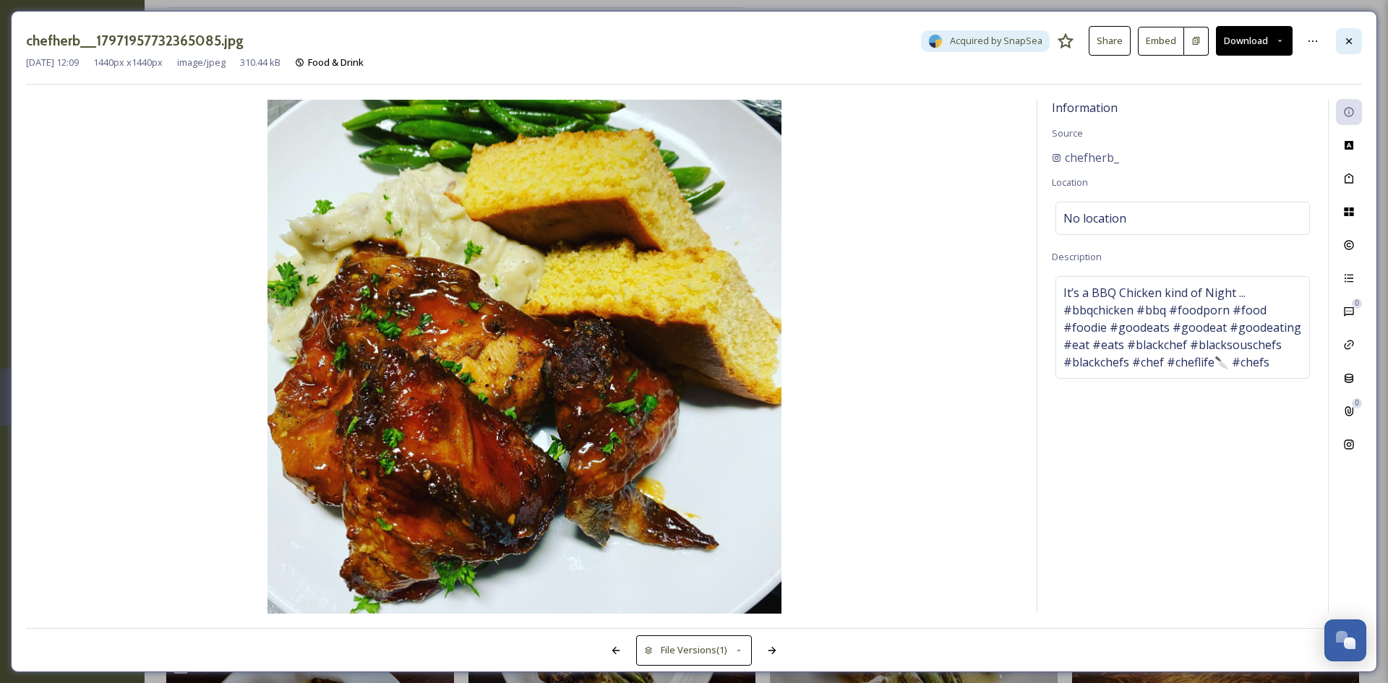
click at [1344, 40] on icon at bounding box center [1349, 41] width 12 height 12
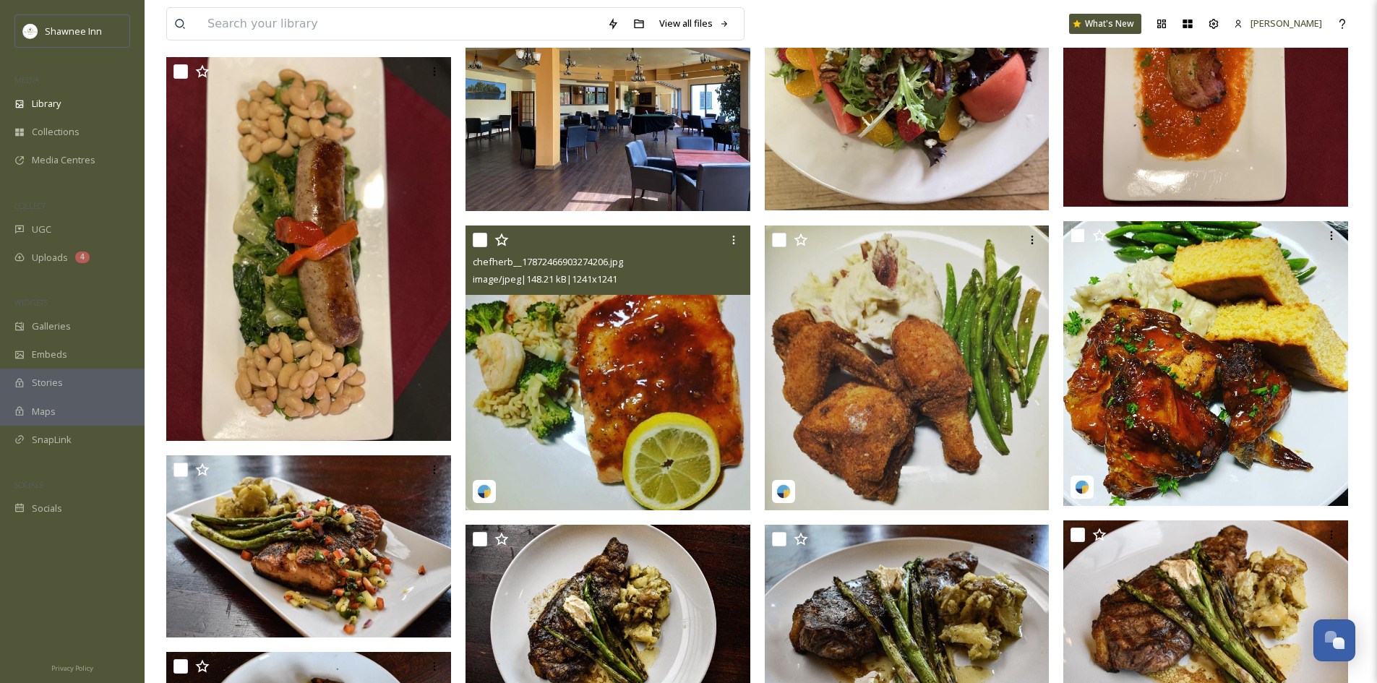
click at [520, 462] on img at bounding box center [608, 368] width 285 height 285
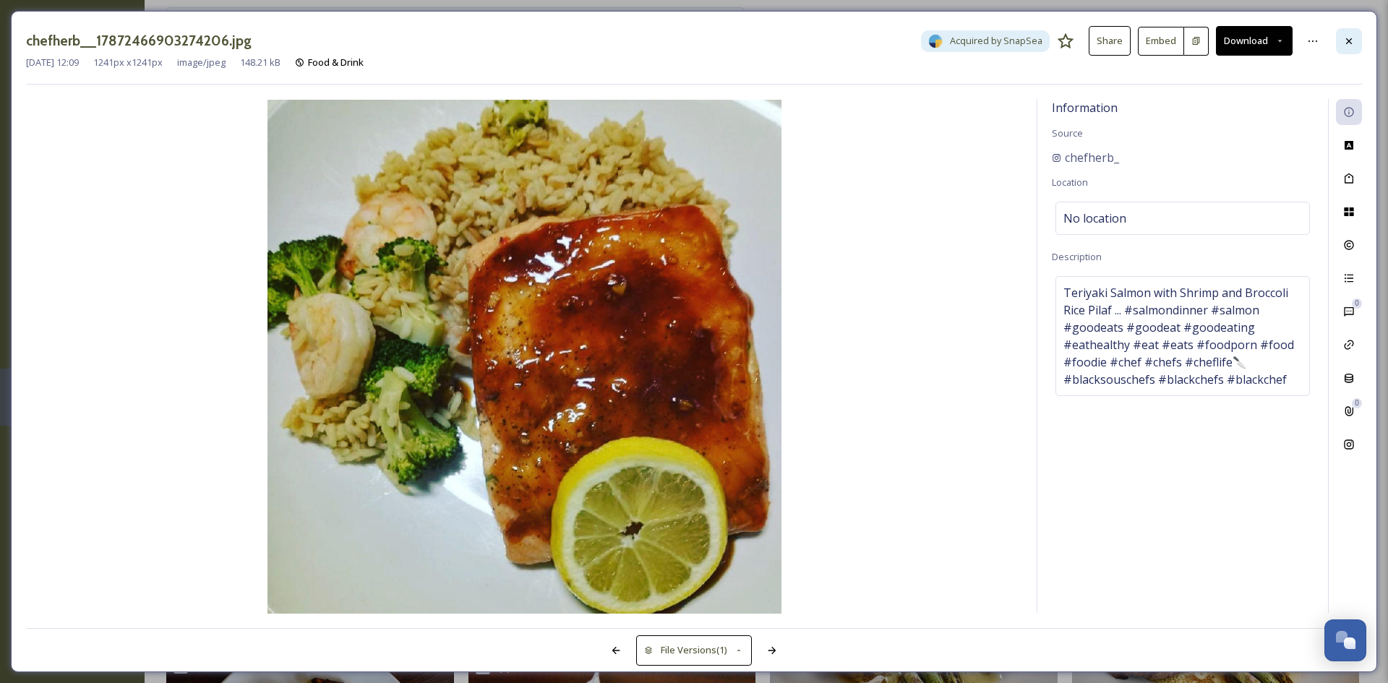
click at [1345, 32] on div at bounding box center [1349, 41] width 26 height 26
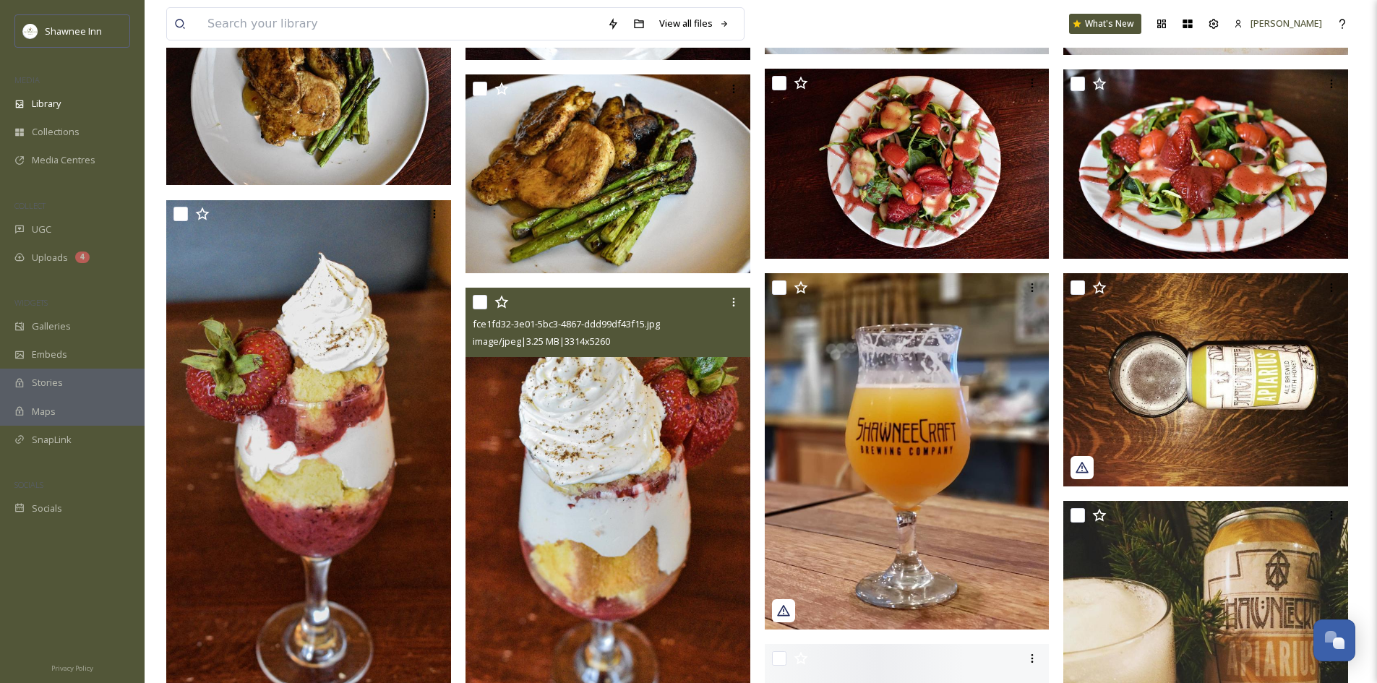
scroll to position [1880, 0]
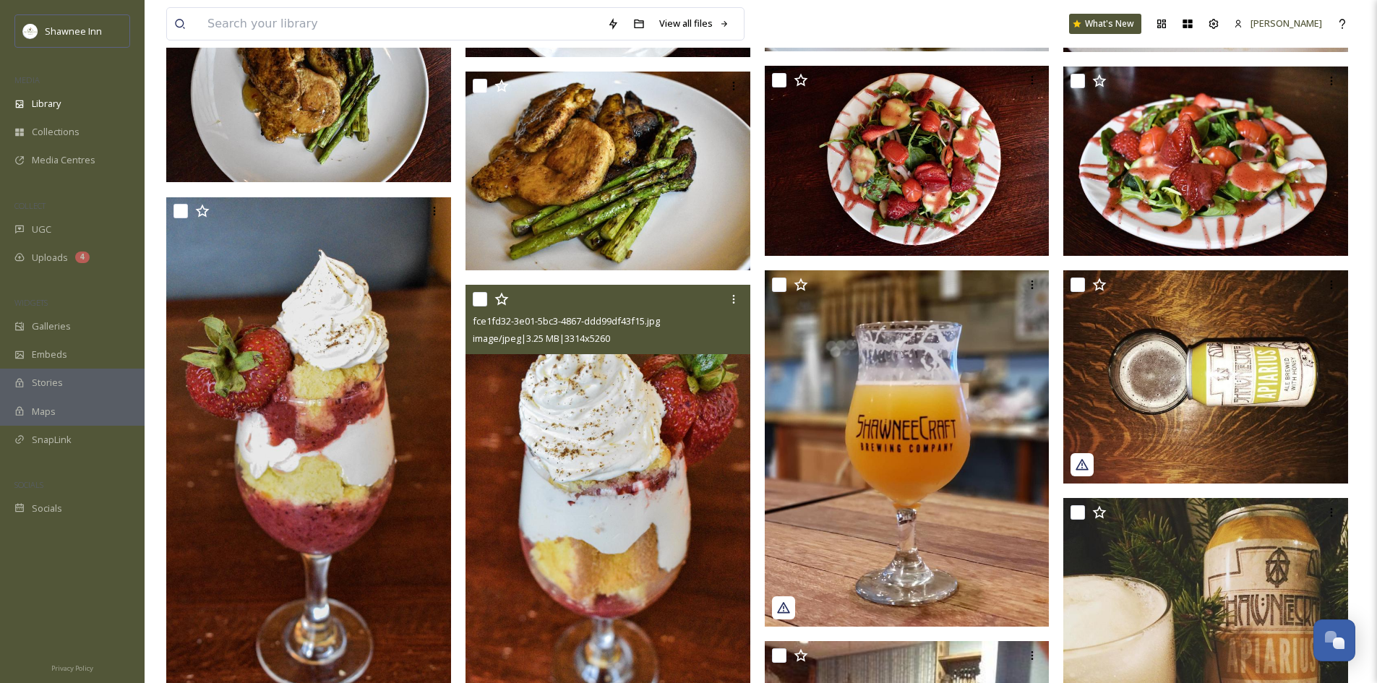
click at [493, 475] on img at bounding box center [608, 511] width 285 height 452
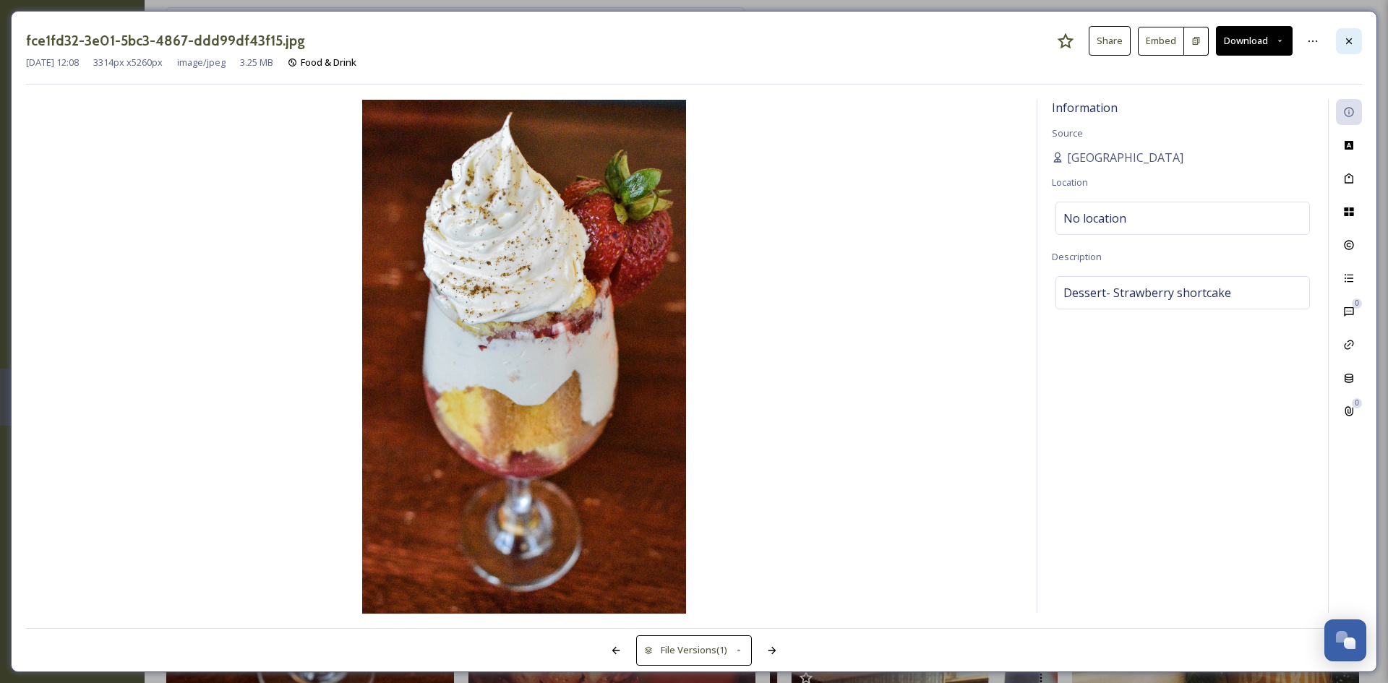
click at [1353, 45] on icon at bounding box center [1349, 41] width 12 height 12
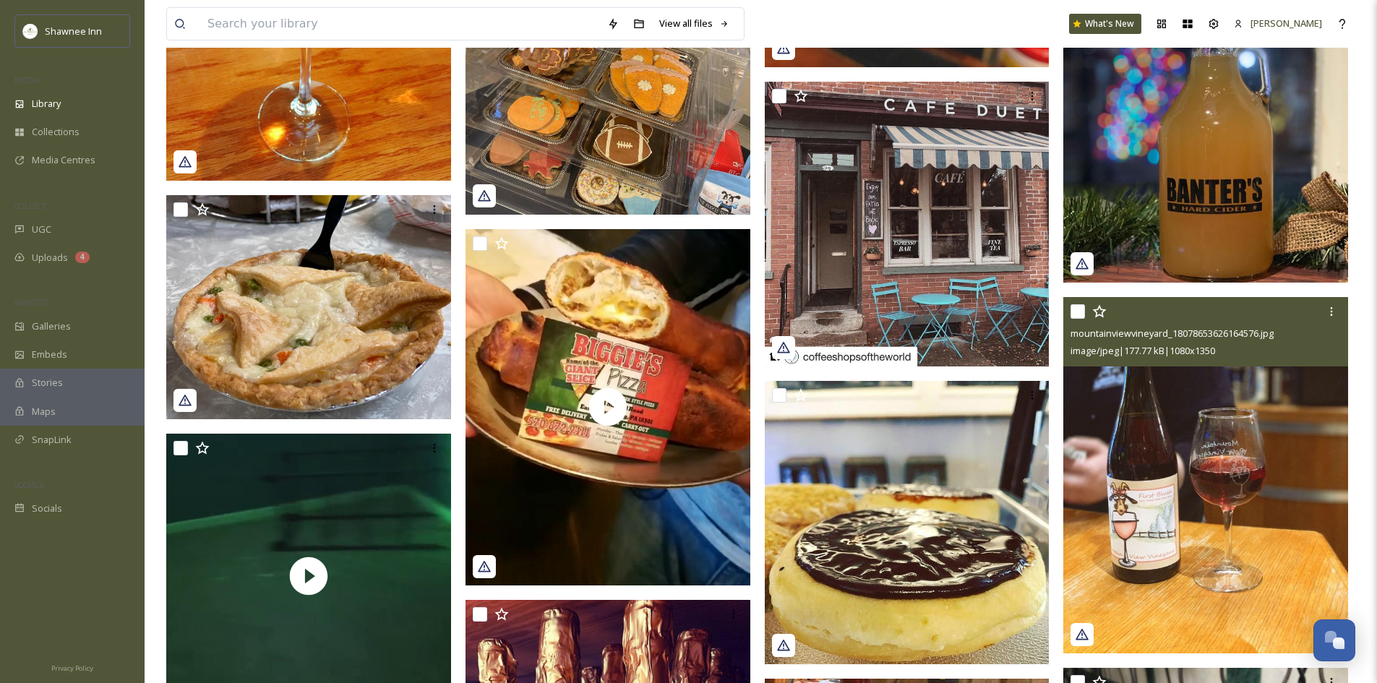
scroll to position [10918, 0]
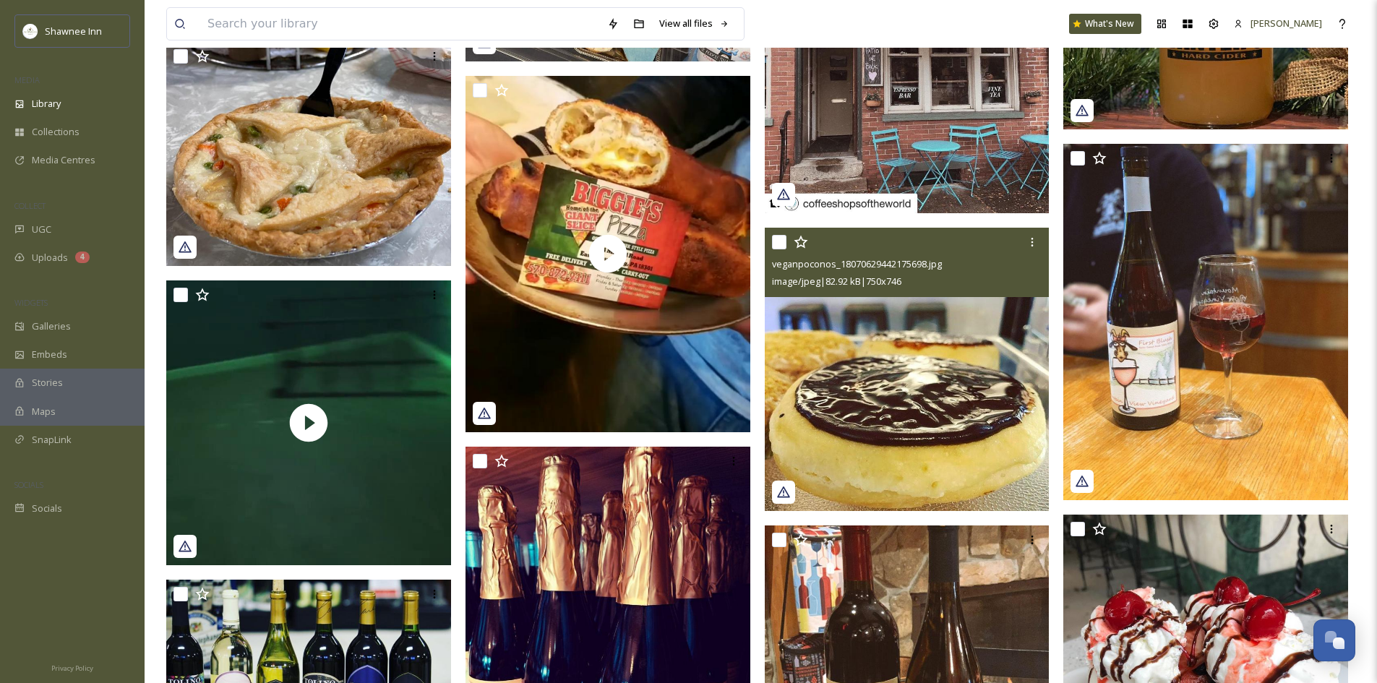
click at [1022, 392] on img at bounding box center [907, 369] width 285 height 283
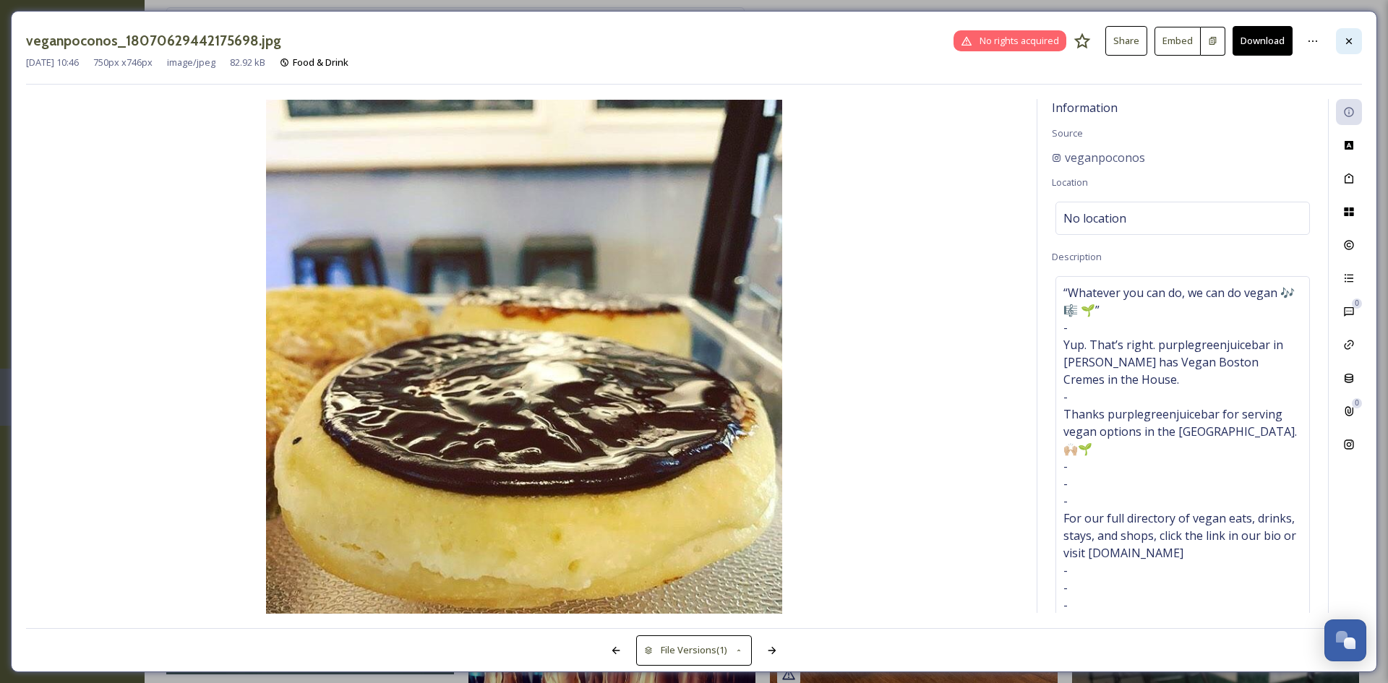
click at [1358, 43] on div at bounding box center [1349, 41] width 26 height 26
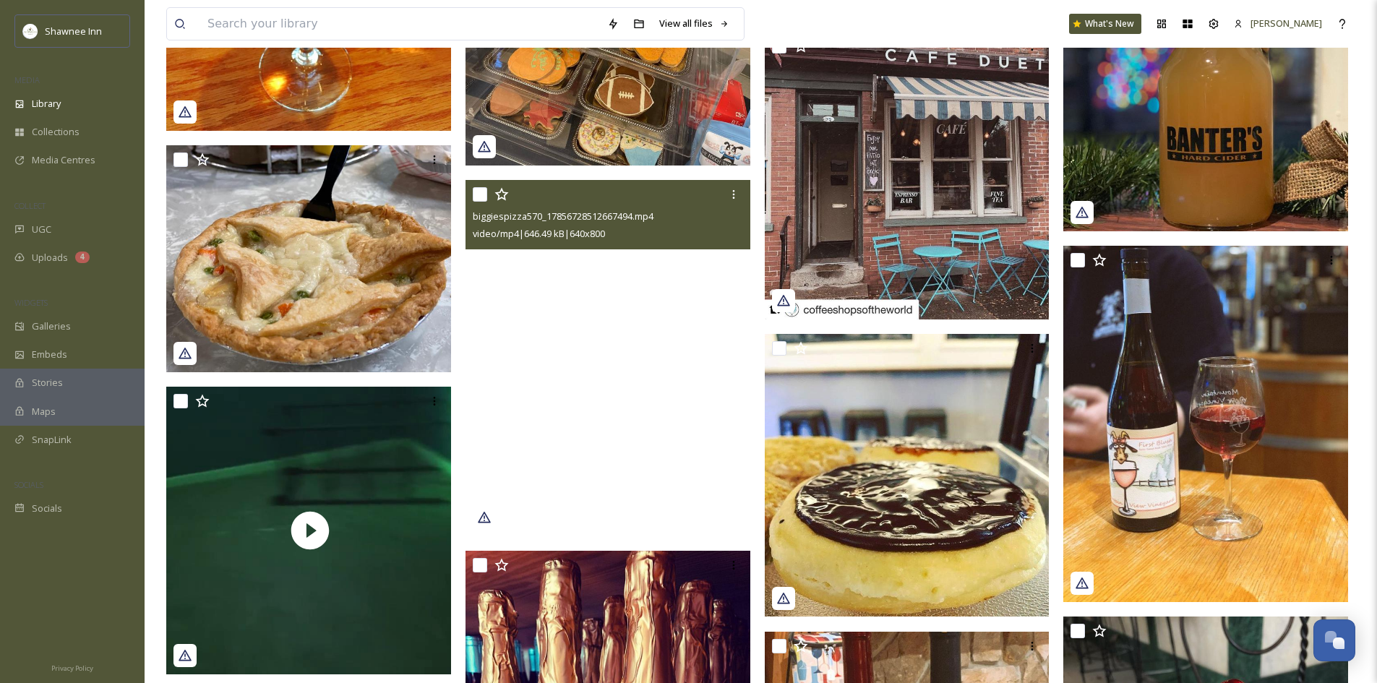
scroll to position [10990, 0]
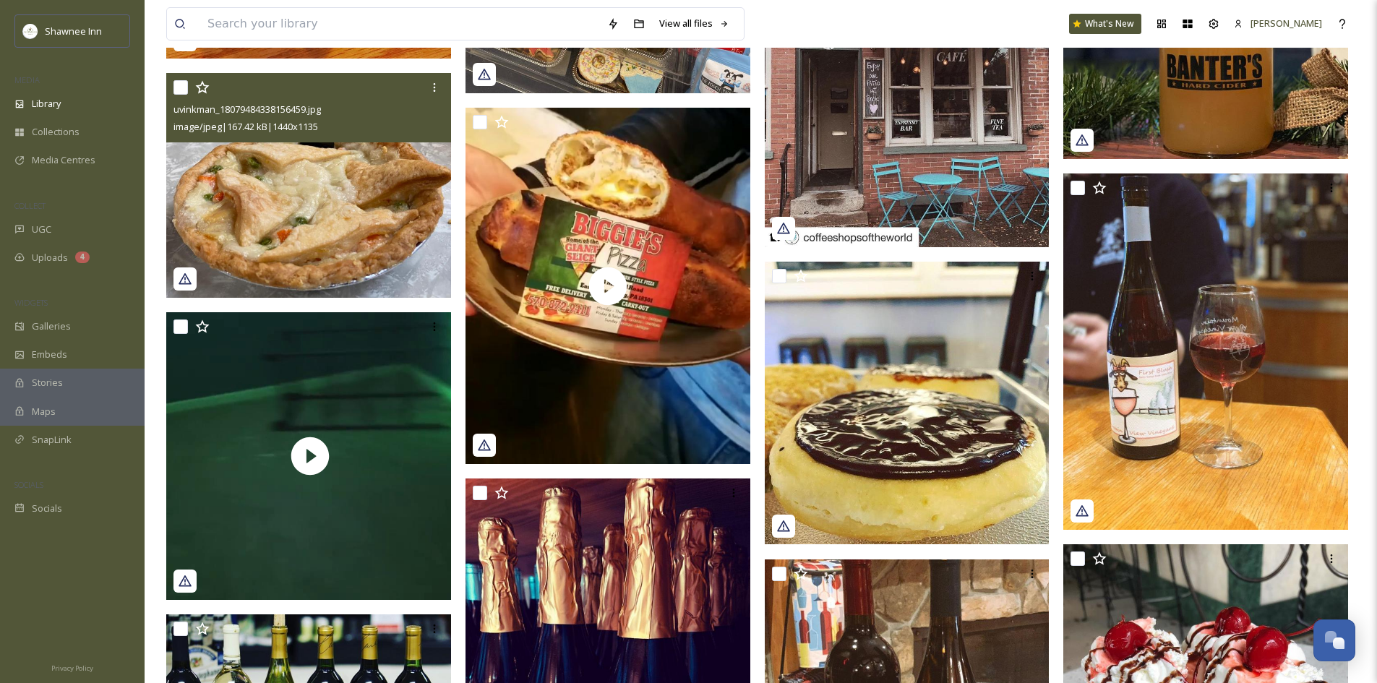
click at [273, 169] on img at bounding box center [308, 185] width 285 height 225
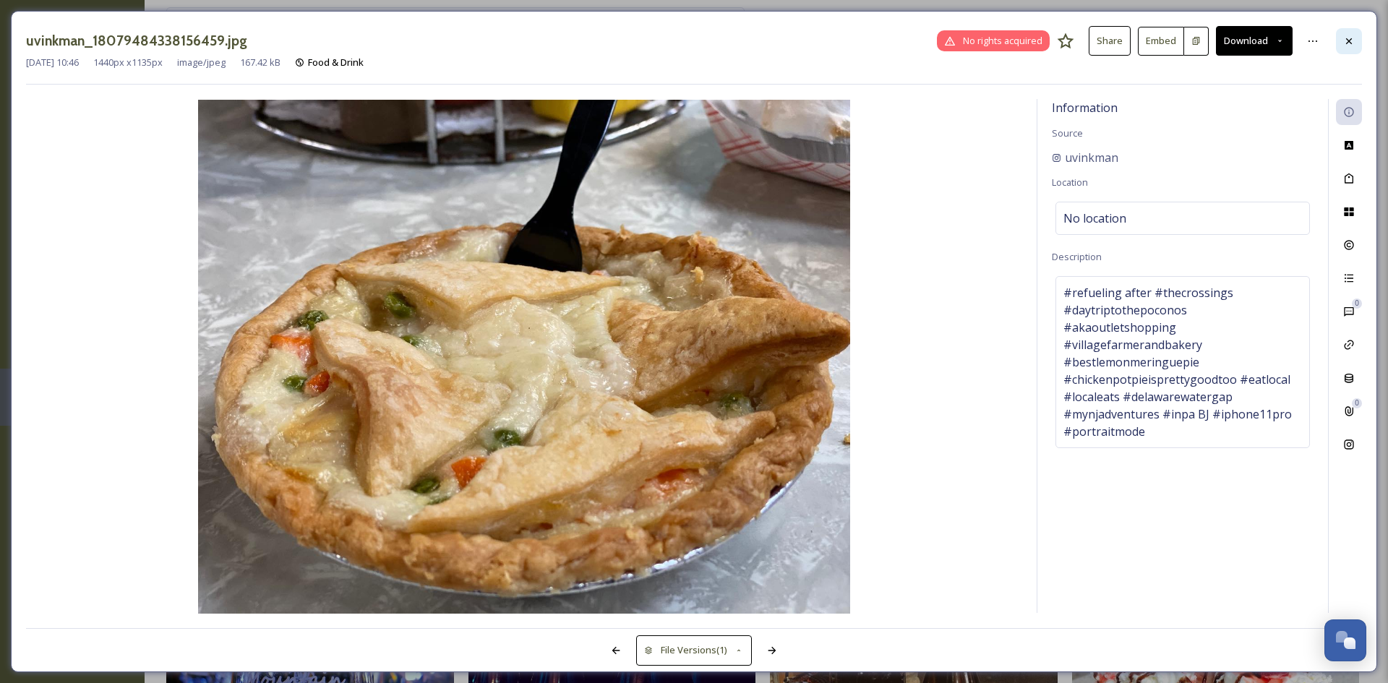
click at [1353, 46] on icon at bounding box center [1349, 41] width 12 height 12
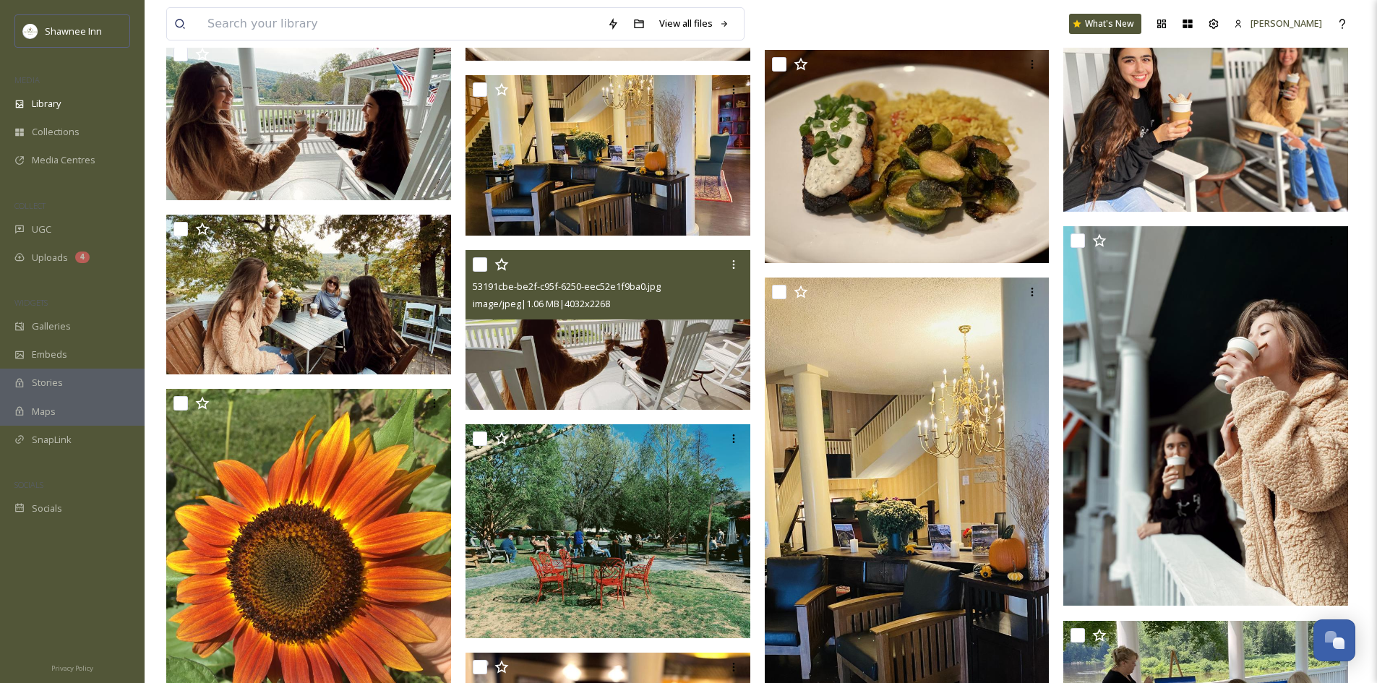
scroll to position [15183, 0]
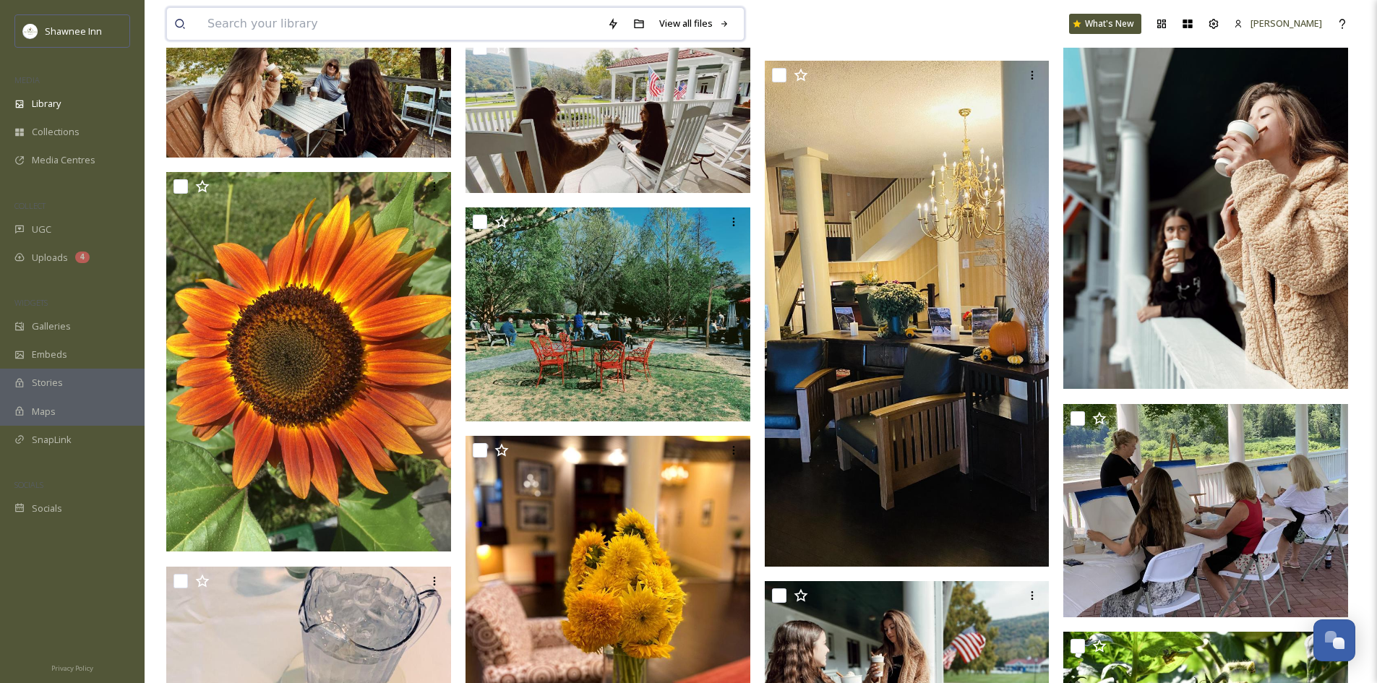
click at [469, 30] on input at bounding box center [400, 24] width 400 height 32
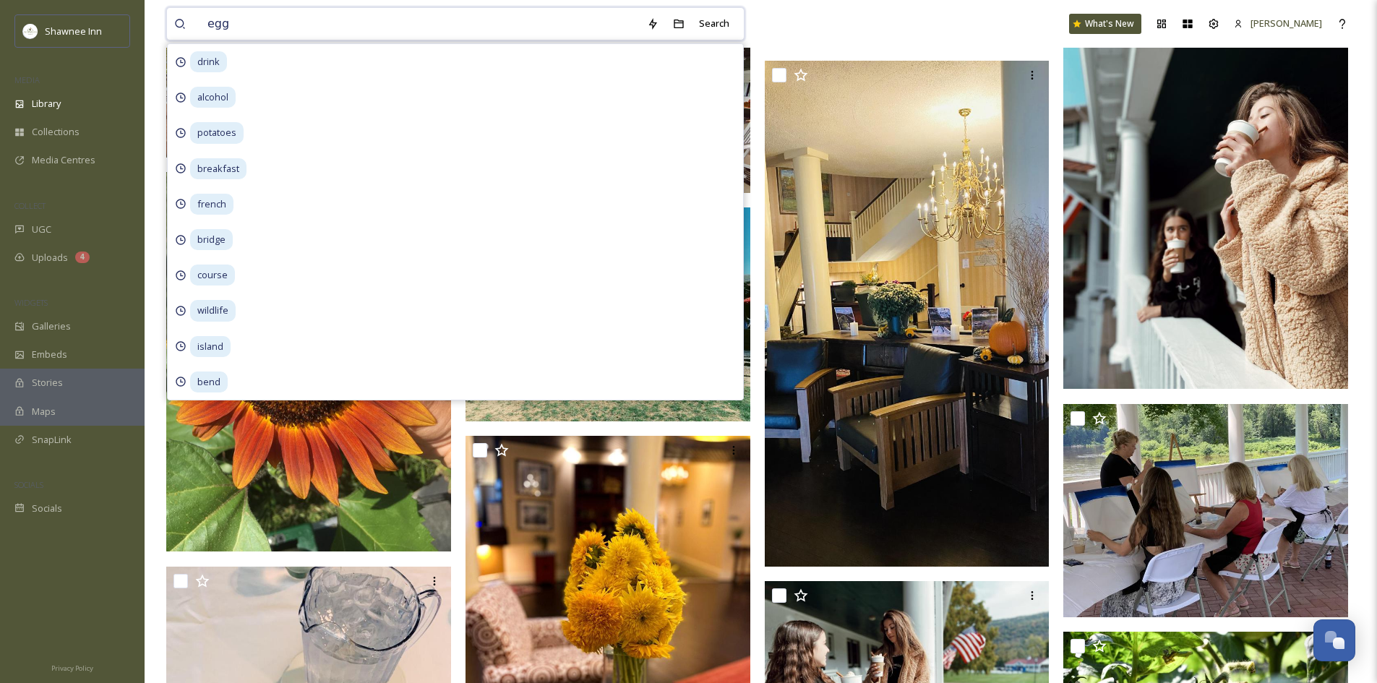
type input "eggs"
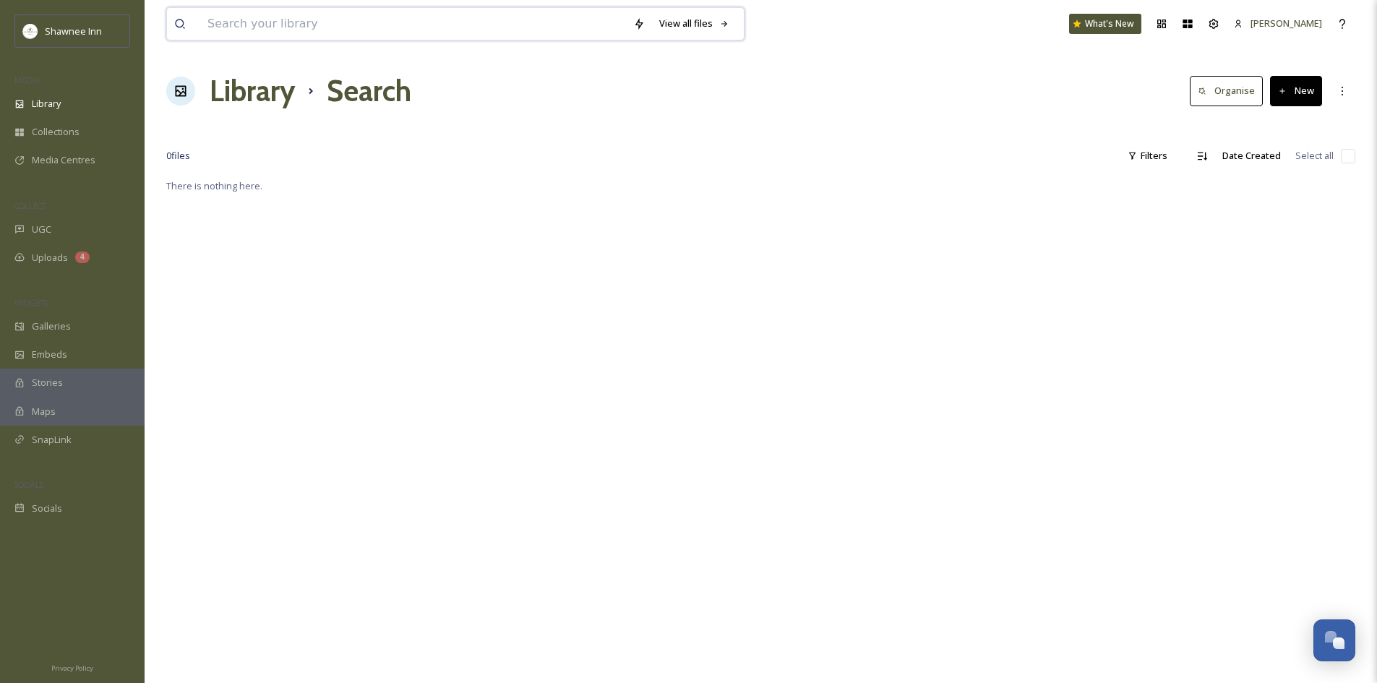
click at [240, 24] on input at bounding box center [413, 24] width 426 height 32
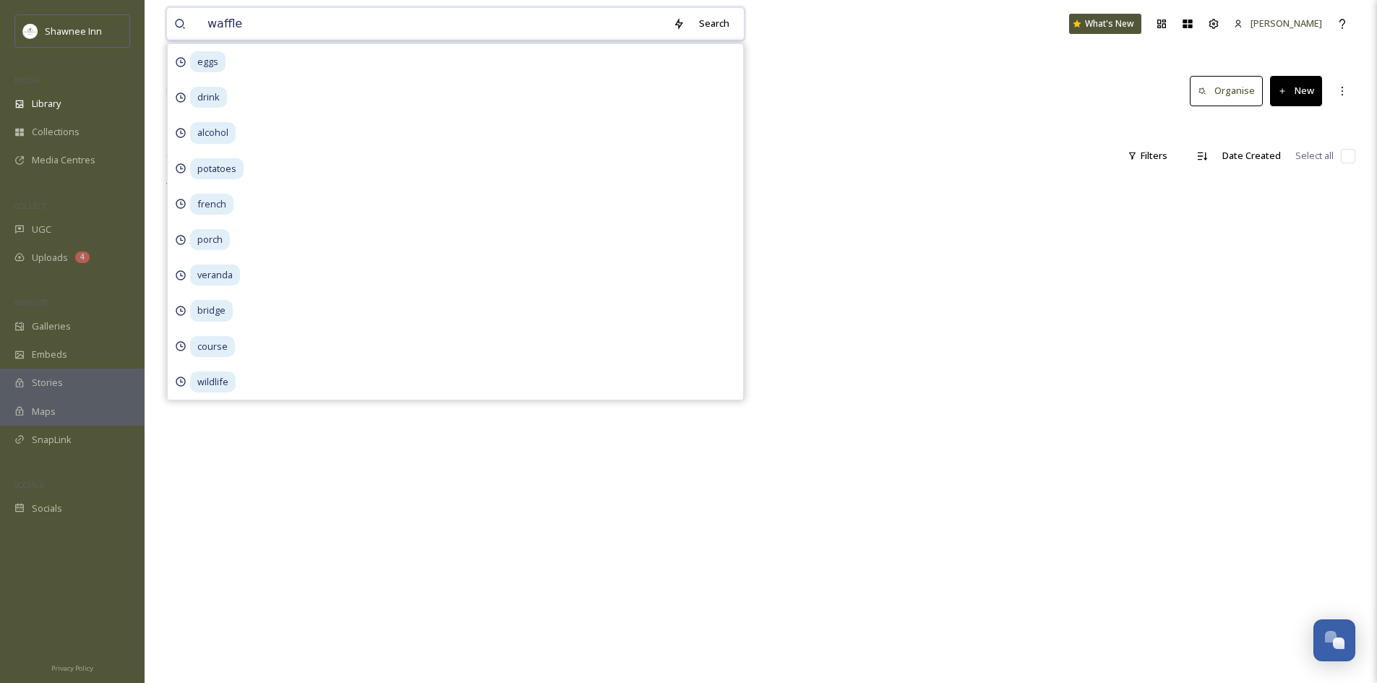
type input "waffles"
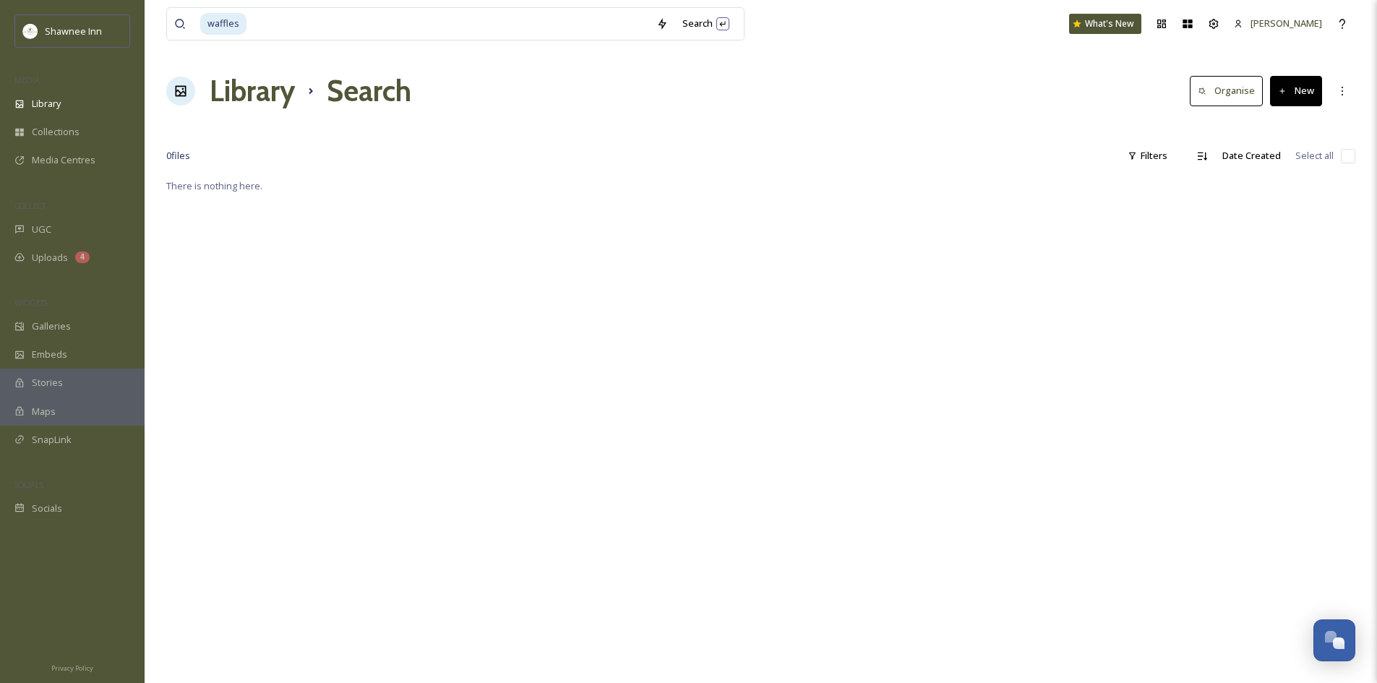
click at [830, 106] on div "Library Search Organise New" at bounding box center [760, 90] width 1189 height 43
click at [267, 12] on input at bounding box center [448, 24] width 401 height 32
type input "w"
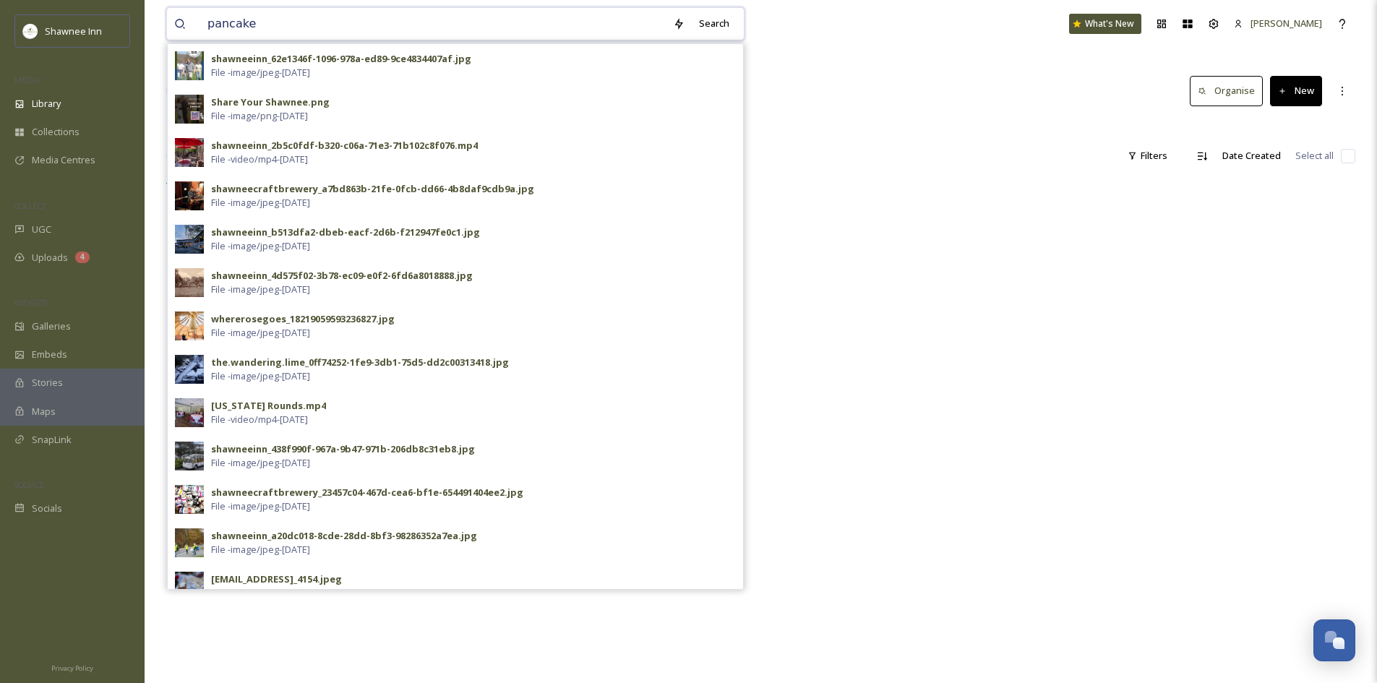
type input "pancakes"
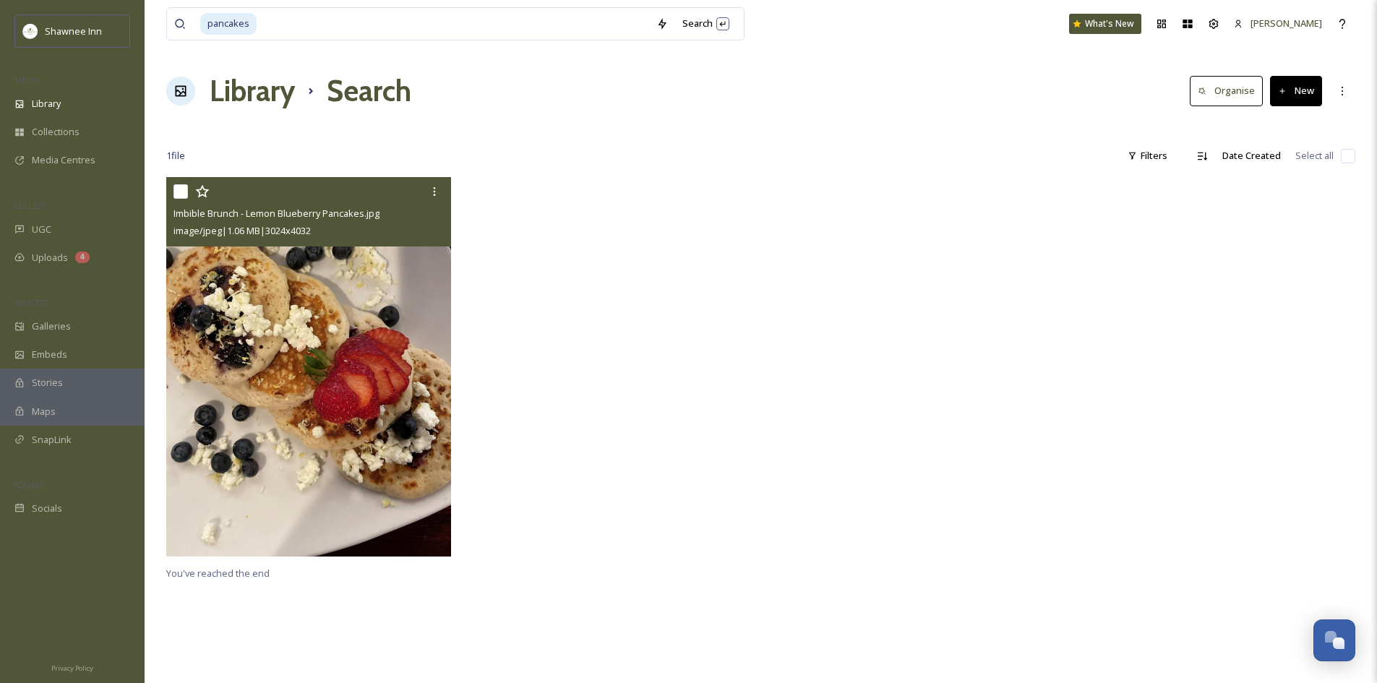
click at [214, 472] on img at bounding box center [308, 367] width 285 height 380
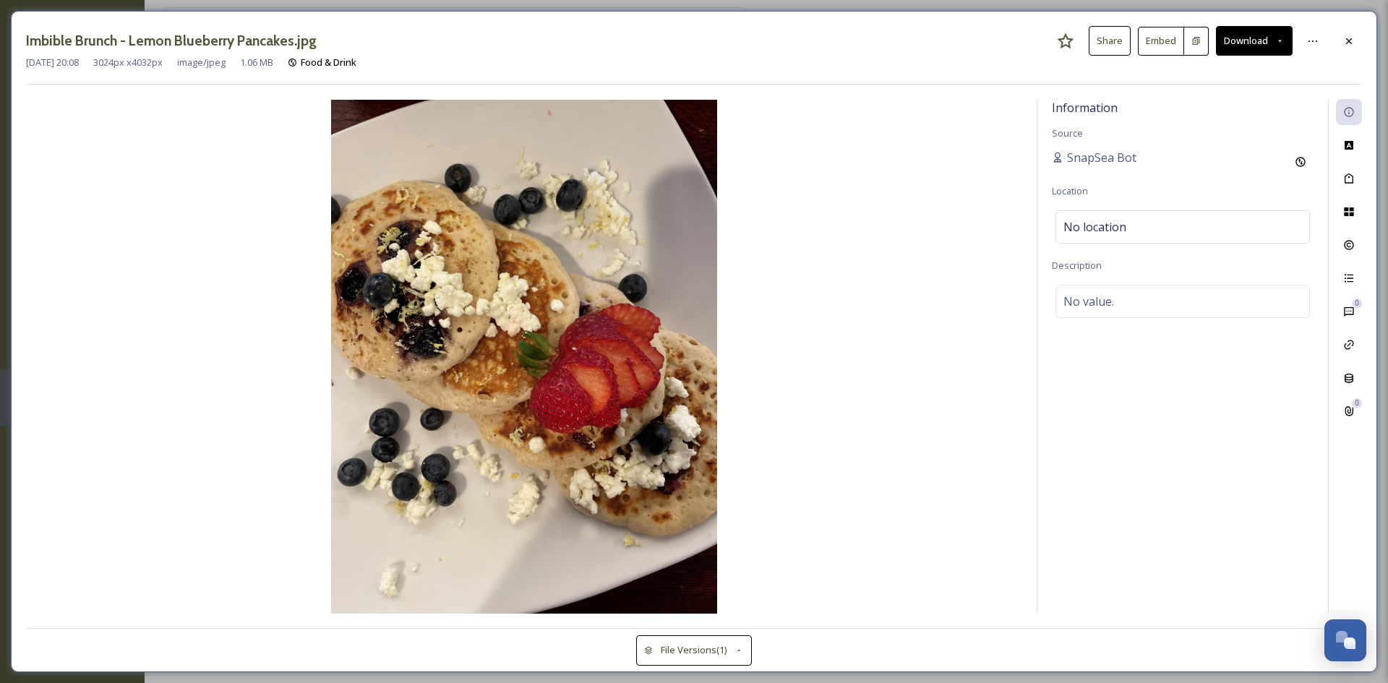
click at [1244, 30] on button "Download" at bounding box center [1254, 41] width 77 height 30
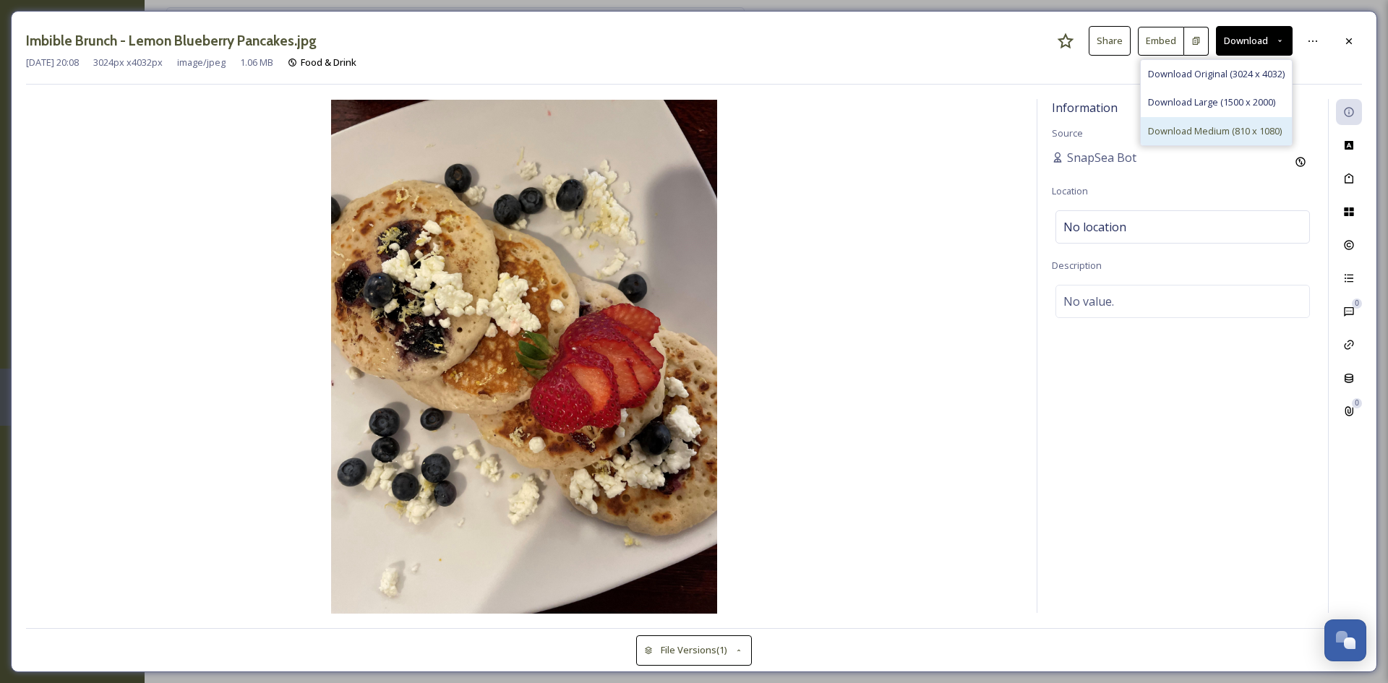
click at [1219, 129] on span "Download Medium (810 x 1080)" at bounding box center [1215, 131] width 134 height 14
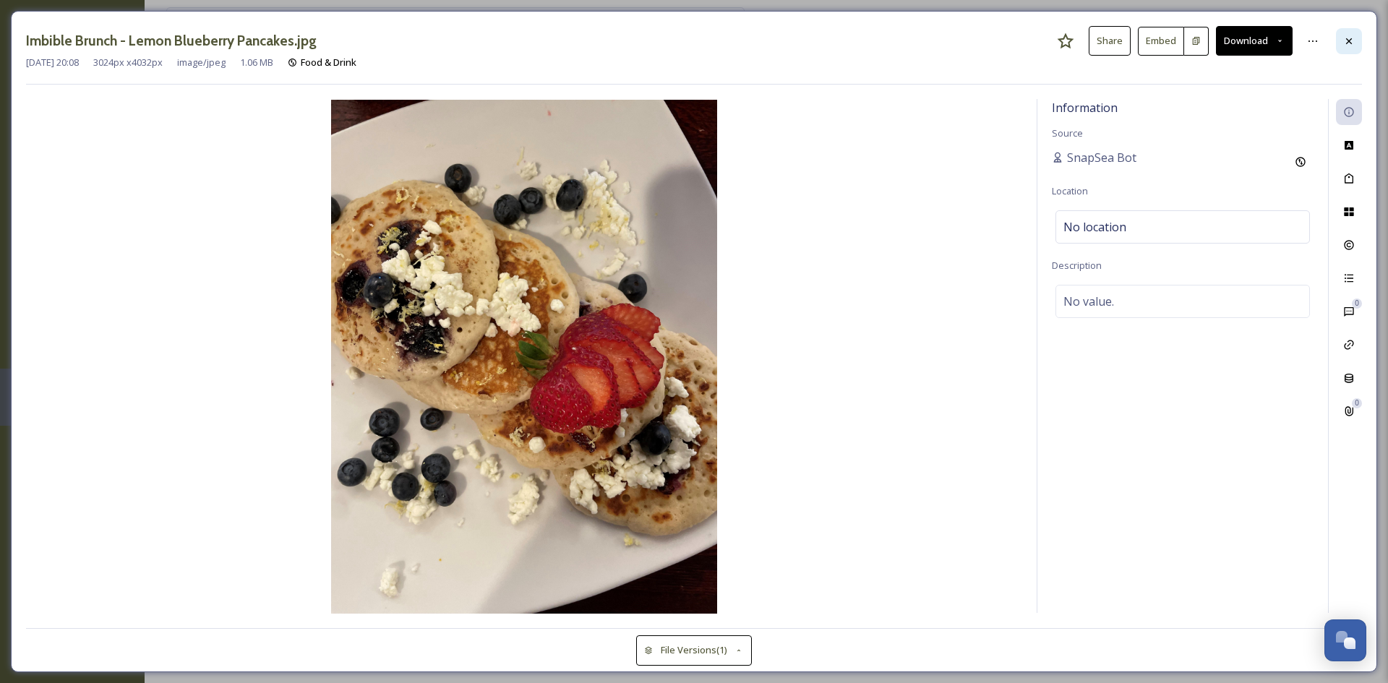
click at [1353, 39] on icon at bounding box center [1349, 41] width 12 height 12
